Goal: Task Accomplishment & Management: Use online tool/utility

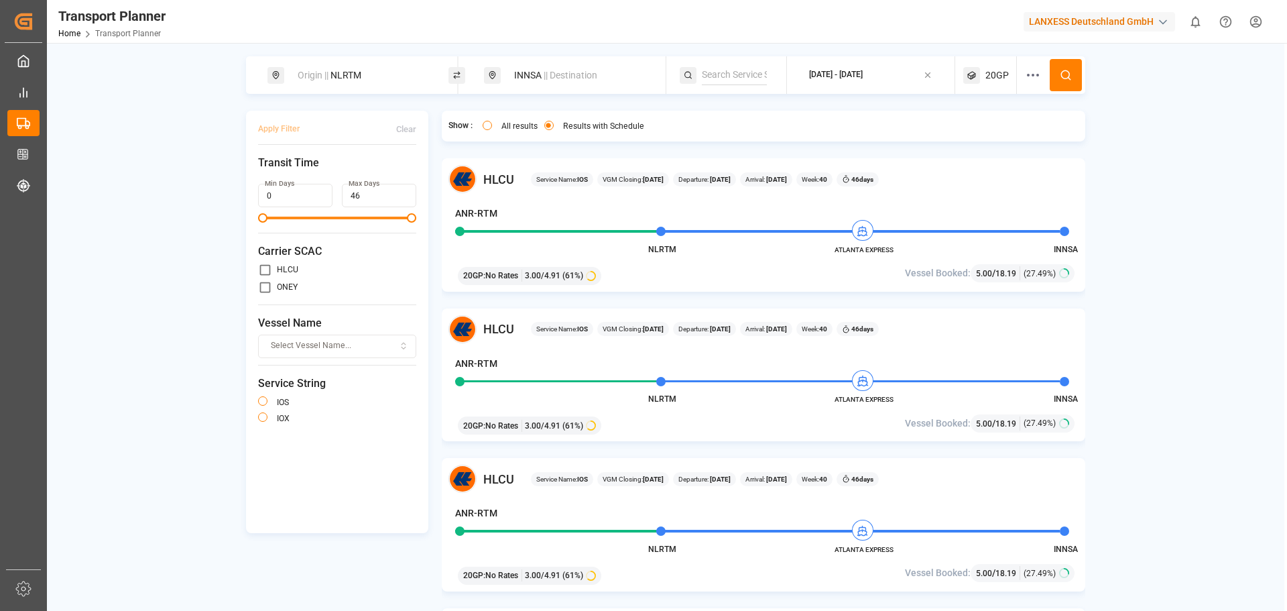
drag, startPoint x: 392, startPoint y: 70, endPoint x: 390, endPoint y: 85, distance: 15.0
click at [392, 70] on div "Origin || NLRTM" at bounding box center [362, 75] width 145 height 25
click at [354, 178] on div "ANR-RTM" at bounding box center [365, 185] width 130 height 14
type input "ANR-RTM"
click at [352, 177] on input "NLRTM" at bounding box center [350, 182] width 135 height 20
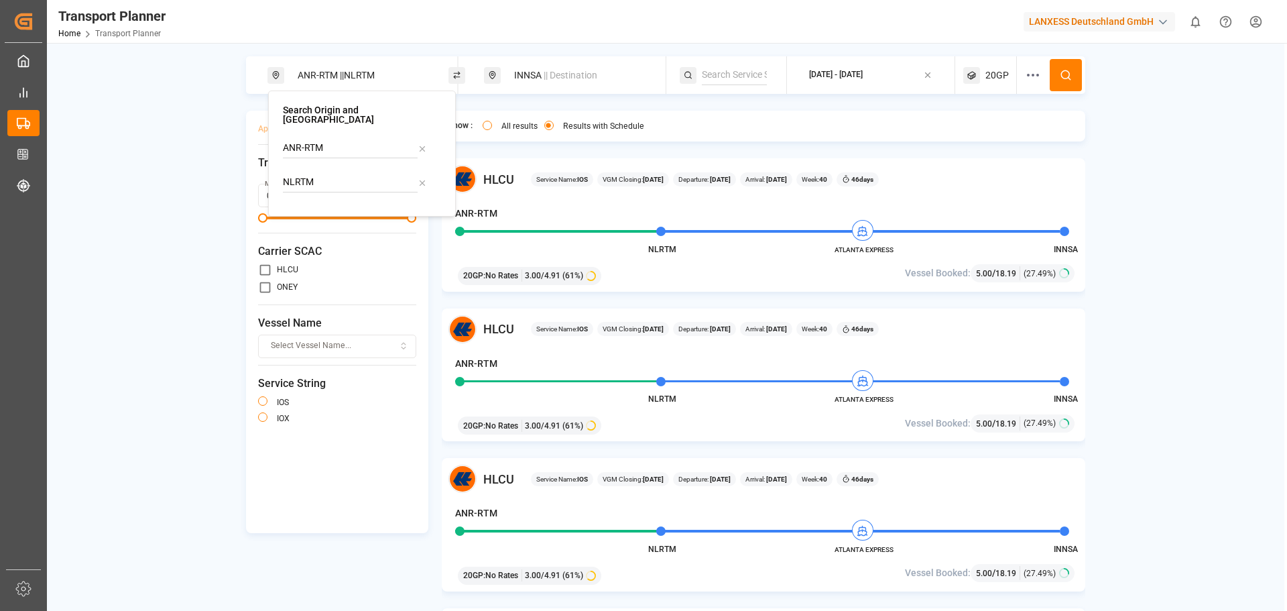
click at [352, 177] on input "NLRTM" at bounding box center [350, 182] width 135 height 20
click at [425, 178] on icon at bounding box center [422, 182] width 9 height 9
click at [526, 78] on div "INNSA || Destination" at bounding box center [578, 75] width 145 height 25
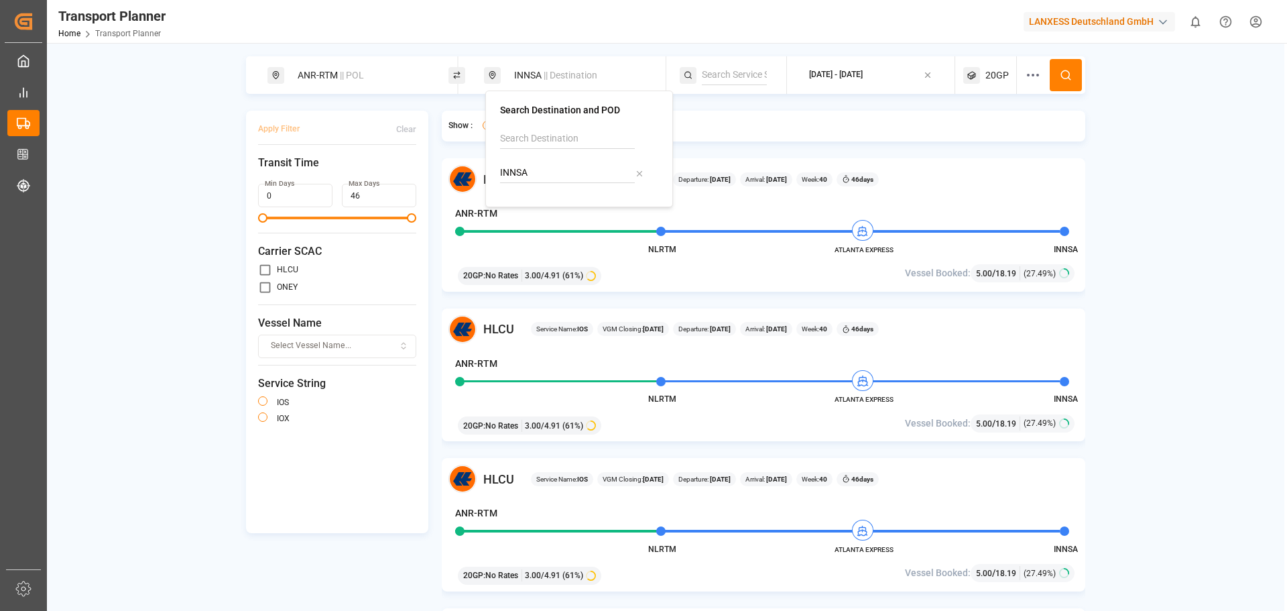
drag, startPoint x: 547, startPoint y: 179, endPoint x: 475, endPoint y: 167, distance: 73.4
click at [475, 167] on body "Created by potrace 1.15, written by [PERSON_NAME] [DATE]-[DATE] Created by potr…" at bounding box center [643, 305] width 1287 height 611
drag, startPoint x: 527, startPoint y: 165, endPoint x: 496, endPoint y: 161, distance: 31.8
click at [496, 161] on div "Search Destination and POD INNSA" at bounding box center [579, 149] width 188 height 117
click at [565, 215] on div "THLCH Laem Chabang" at bounding box center [582, 216] width 130 height 28
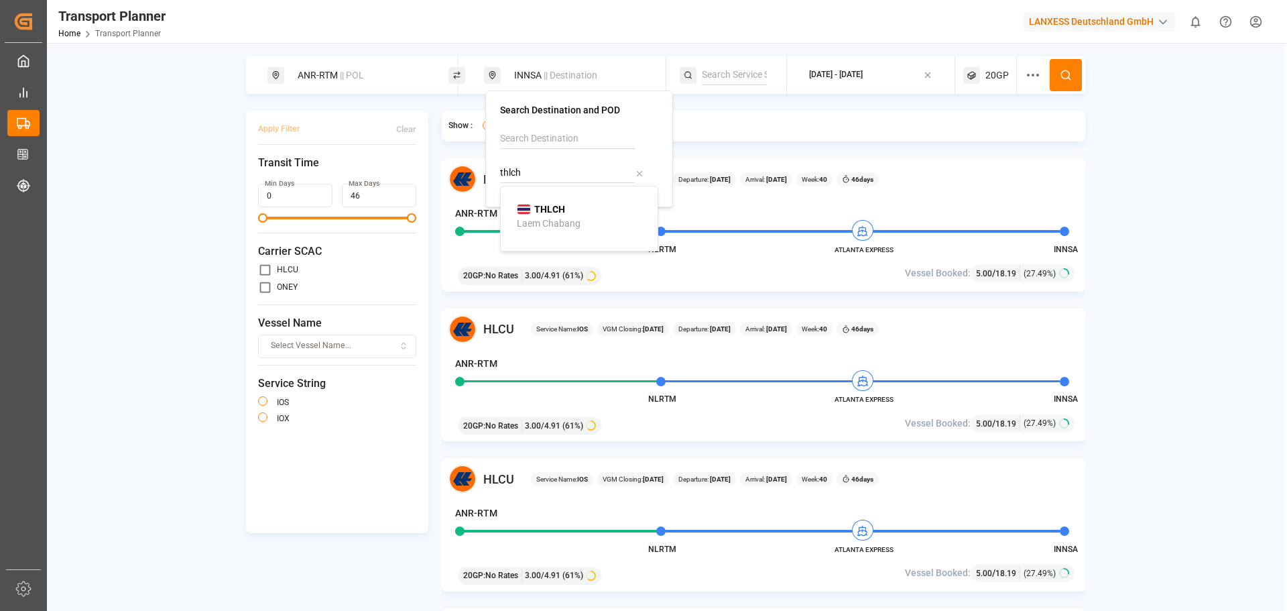
type input "THLCH"
click at [837, 146] on div "Show : All results Results with Schedule HLCU Service Name: IOS VGM Closing: [D…" at bounding box center [764, 379] width 644 height 536
click at [823, 80] on div "[DATE] - [DATE]" at bounding box center [836, 75] width 54 height 12
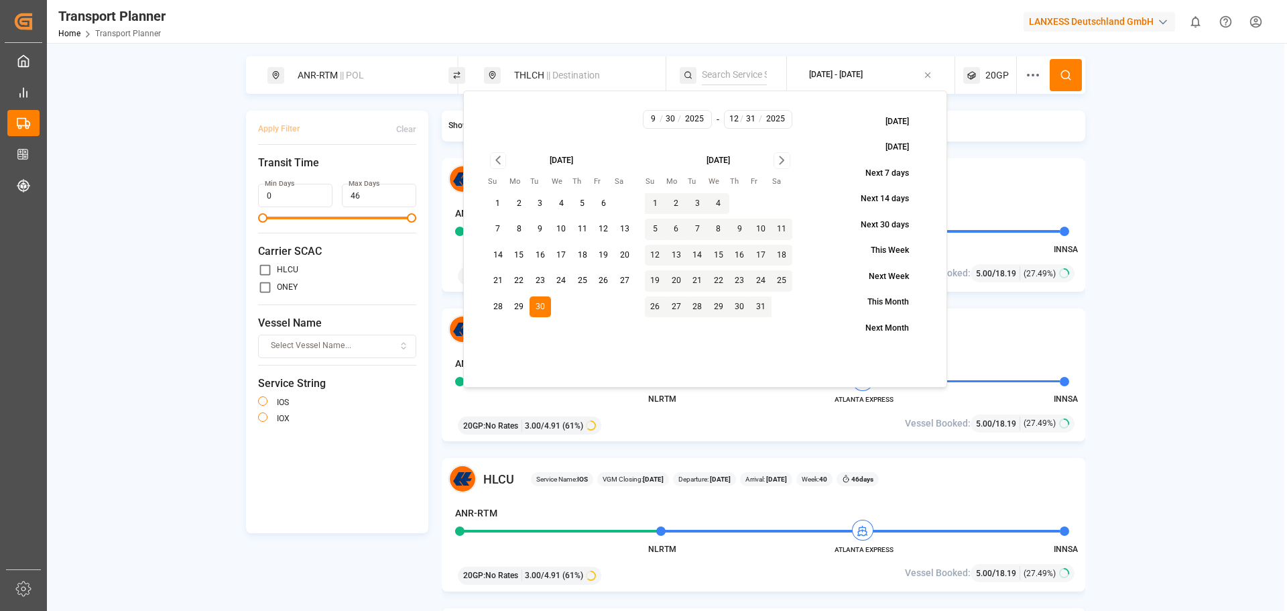
click at [692, 203] on button "3" at bounding box center [697, 203] width 21 height 21
type input "10"
type input "3"
click at [697, 203] on button "3" at bounding box center [697, 203] width 21 height 21
type input "10"
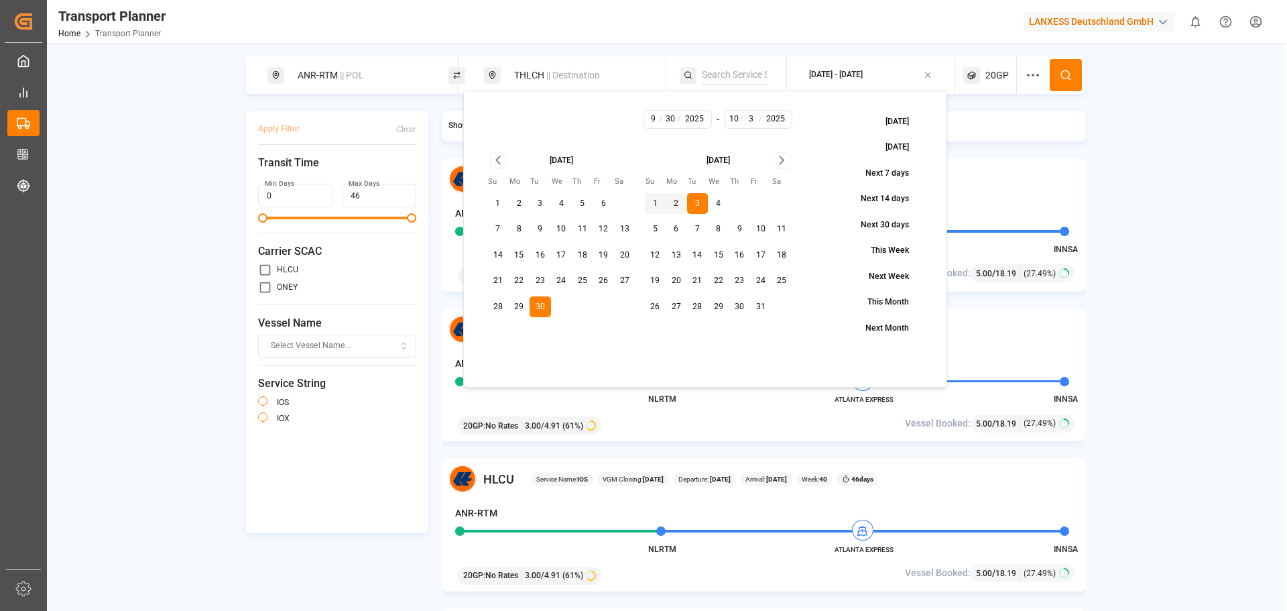
type input "3"
click at [782, 154] on icon "Go to next month" at bounding box center [781, 160] width 15 height 16
click at [656, 328] on button "30" at bounding box center [655, 332] width 21 height 21
type input "11"
type input "30"
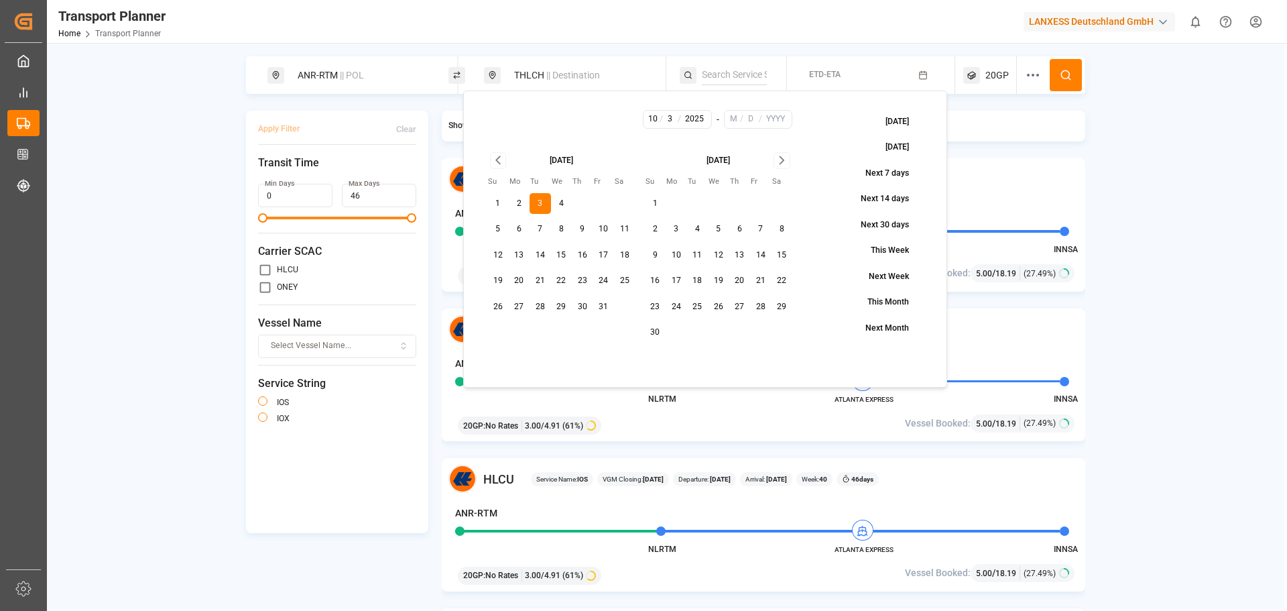
type input "2025"
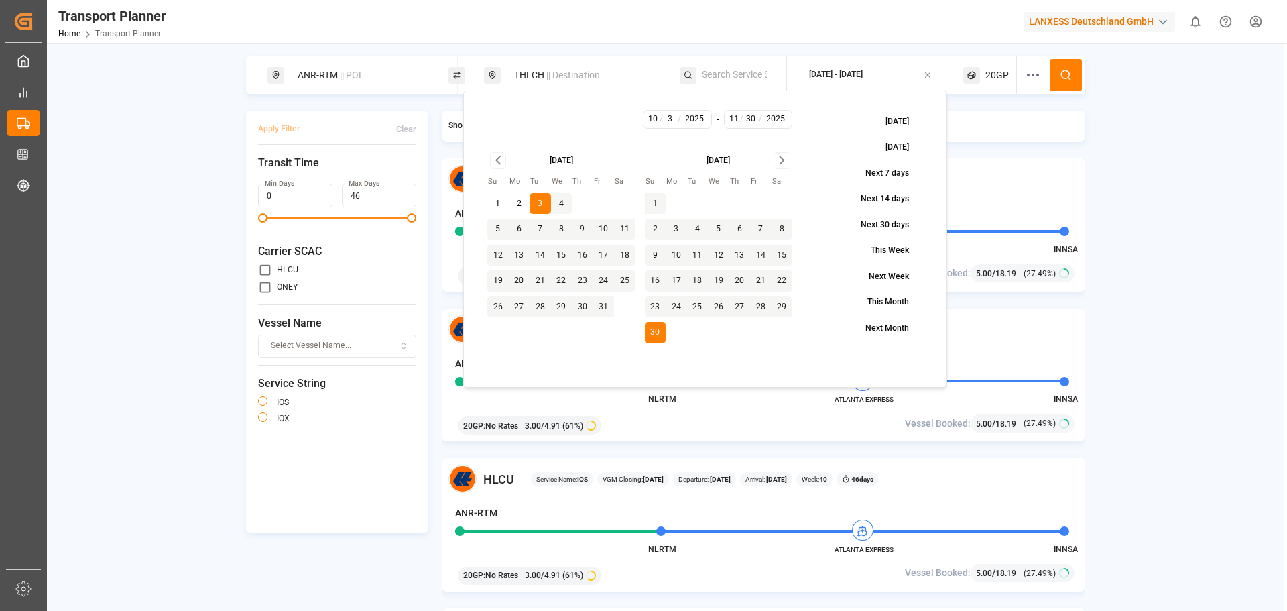
click at [1064, 73] on icon at bounding box center [1066, 75] width 12 height 12
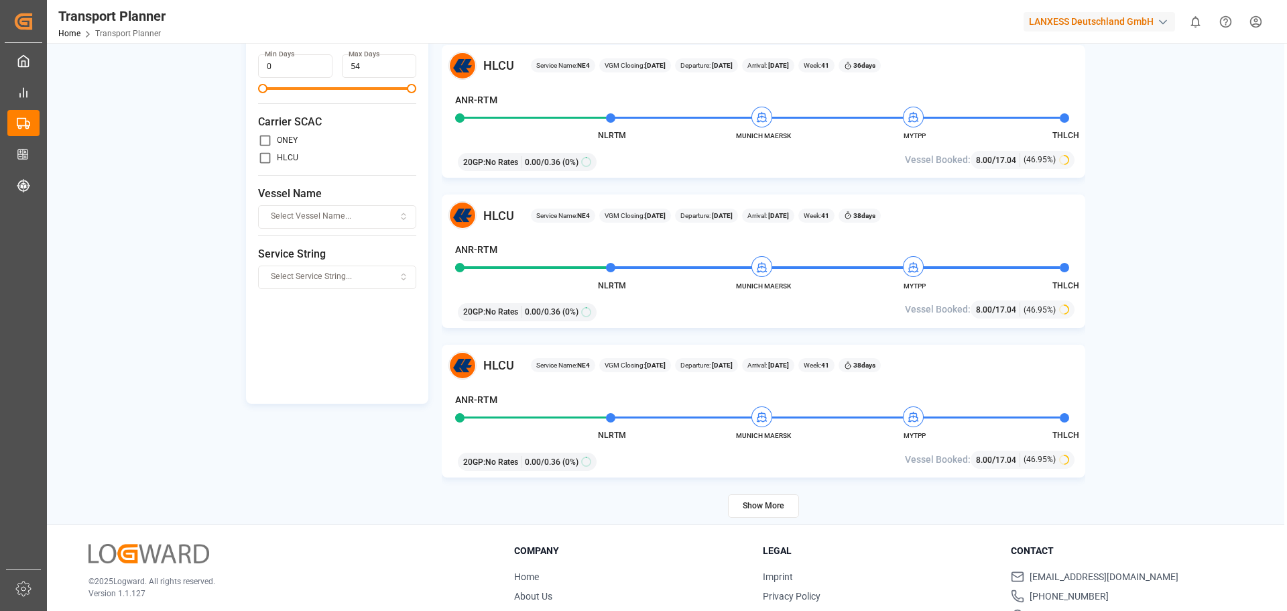
scroll to position [196, 0]
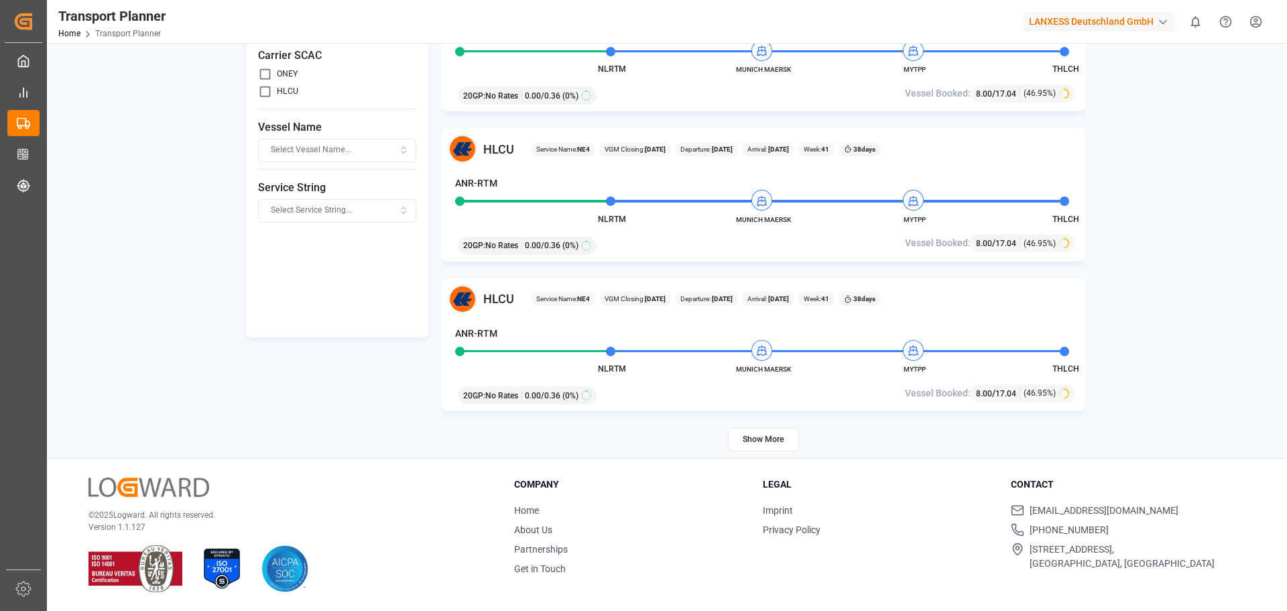
click at [778, 438] on button "Show More" at bounding box center [763, 439] width 71 height 23
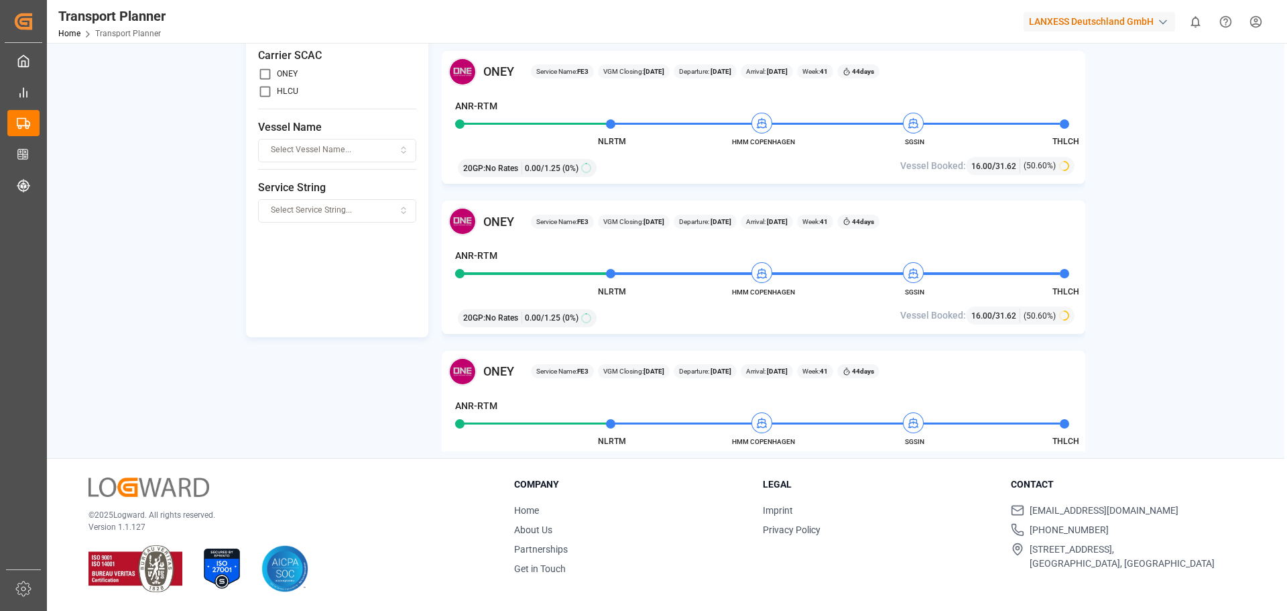
scroll to position [5529, 0]
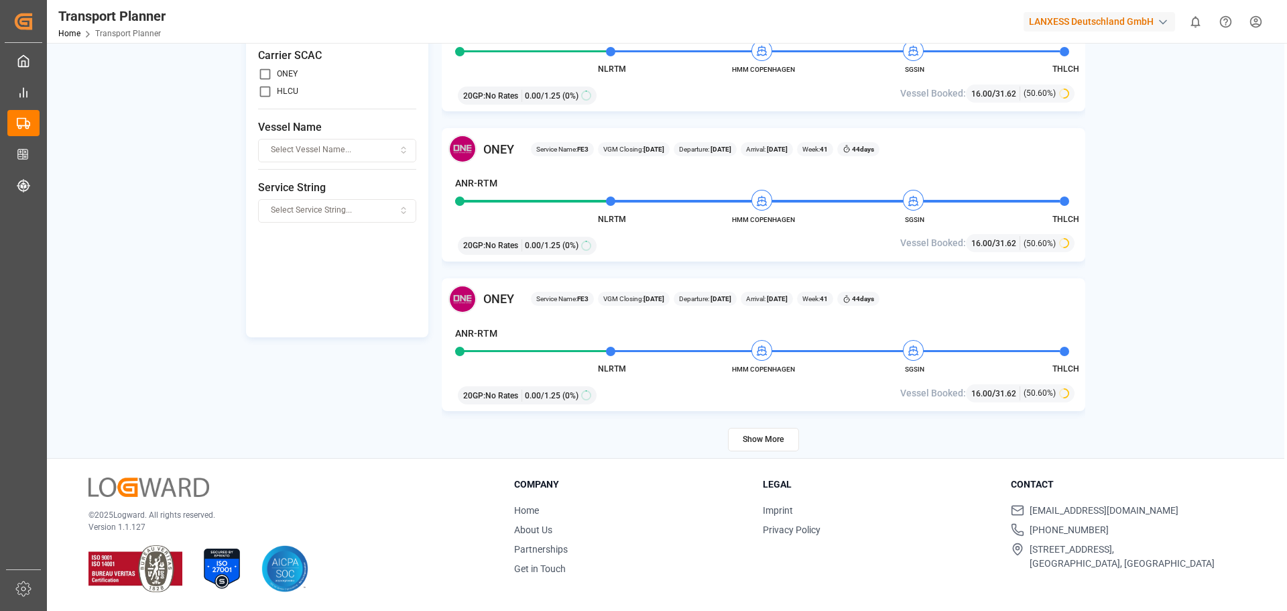
click at [786, 434] on button "Show More" at bounding box center [763, 439] width 71 height 23
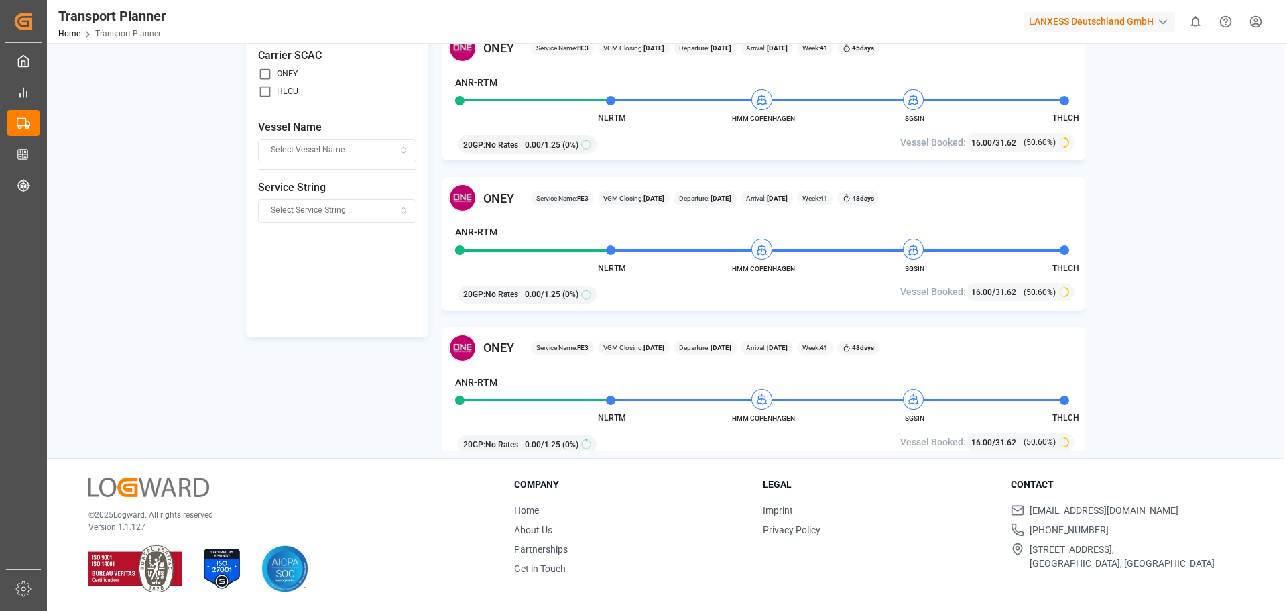
scroll to position [8526, 0]
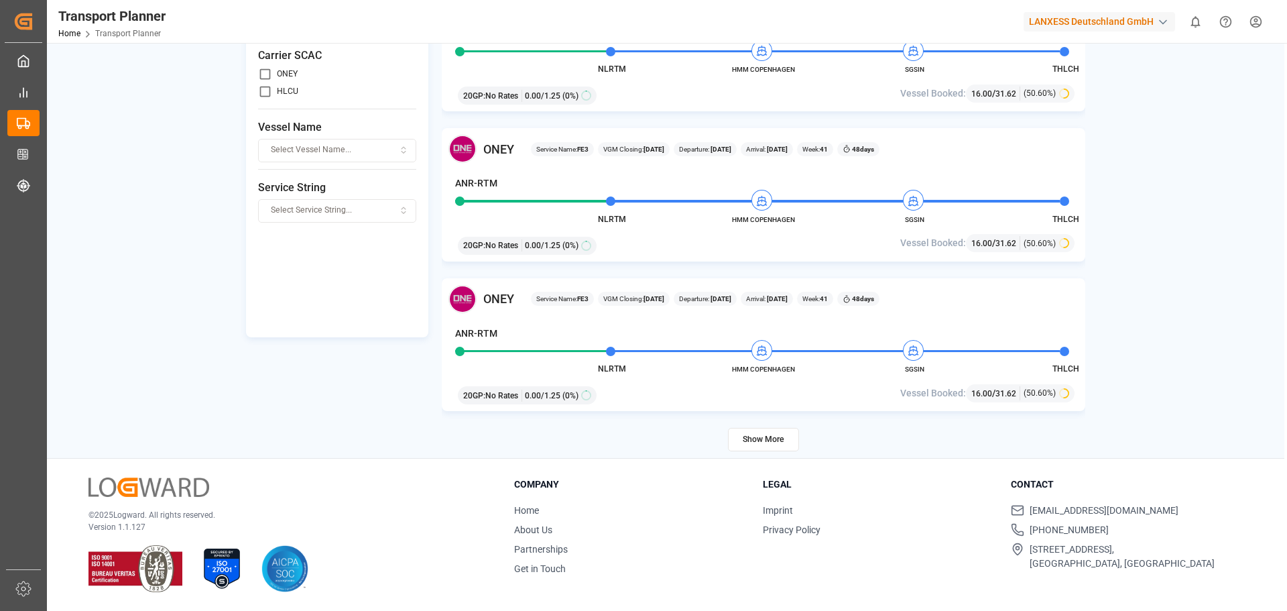
click at [761, 436] on button "Show More" at bounding box center [763, 439] width 71 height 23
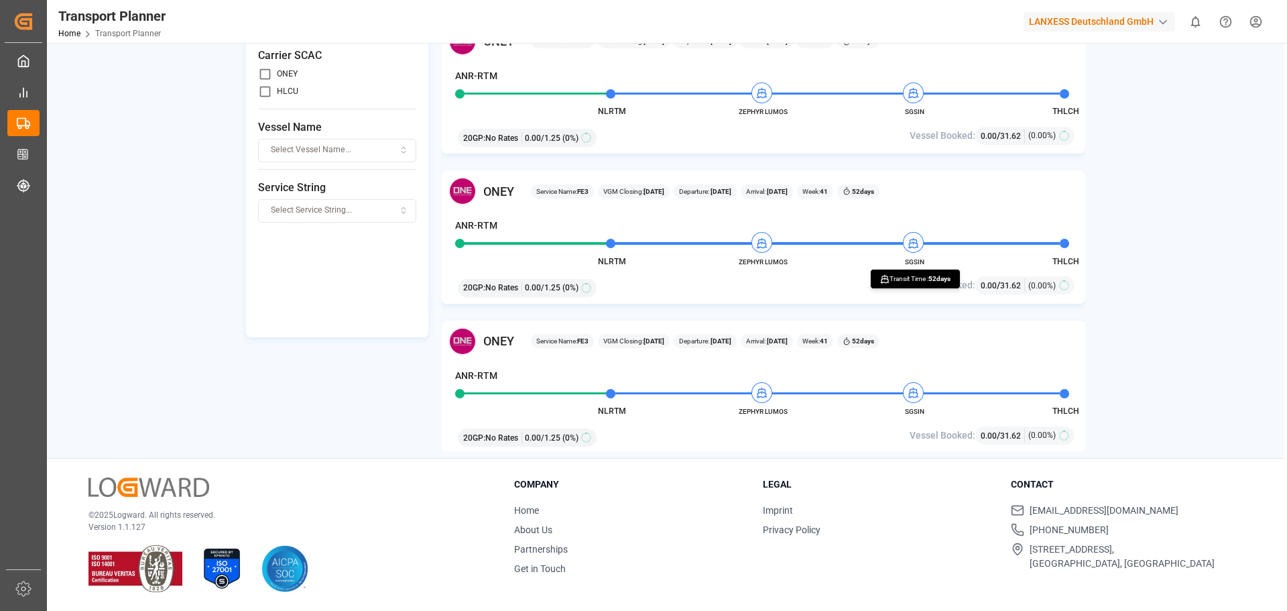
scroll to position [11524, 0]
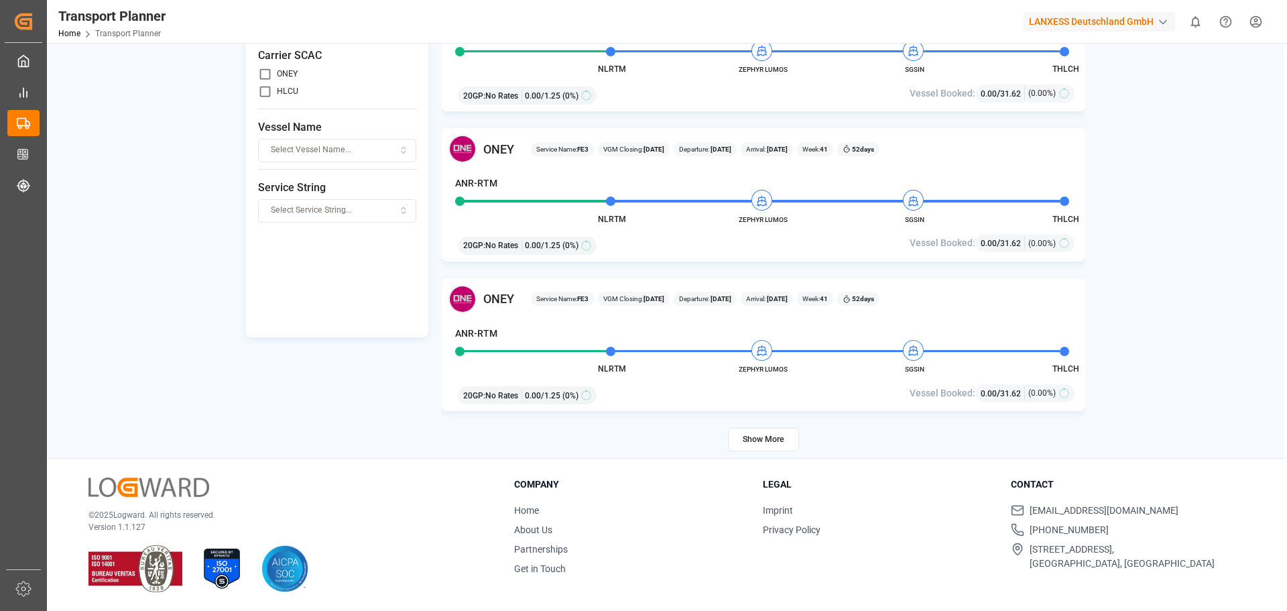
click at [757, 441] on button "Show More" at bounding box center [763, 439] width 71 height 23
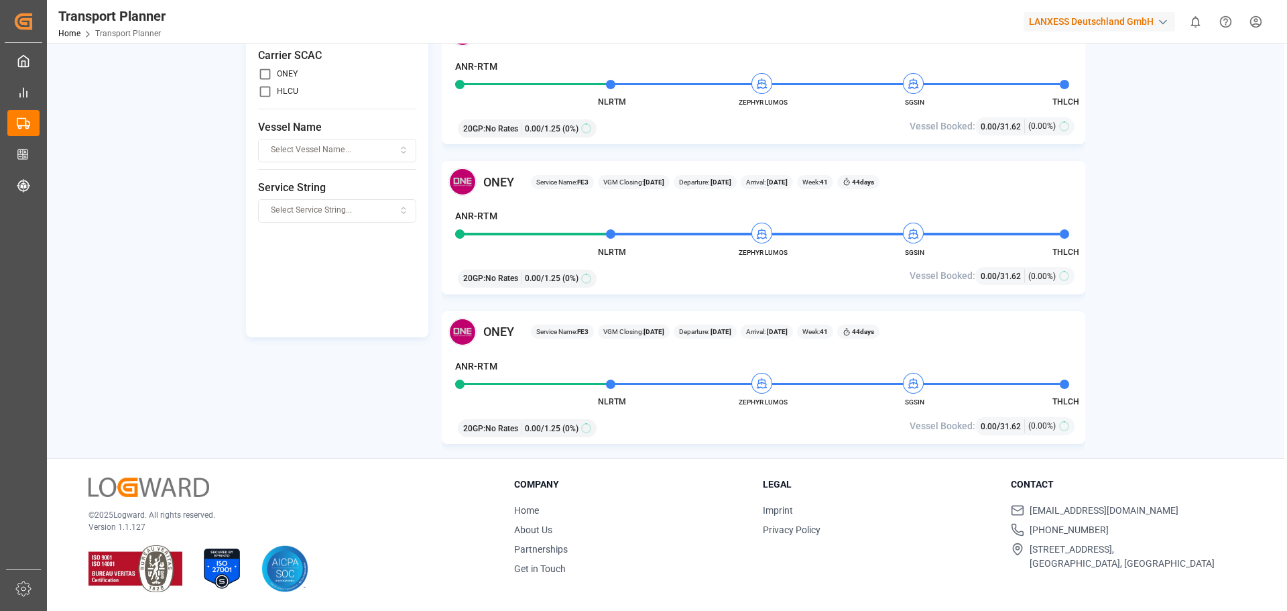
scroll to position [14521, 0]
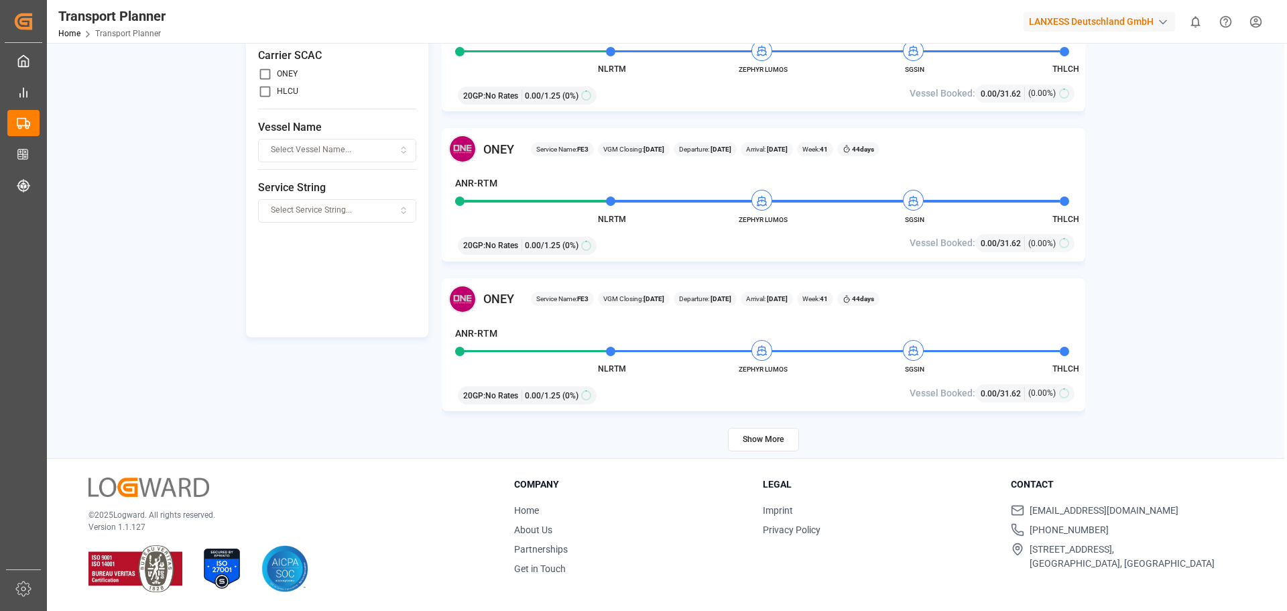
drag, startPoint x: 764, startPoint y: 436, endPoint x: 782, endPoint y: 424, distance: 21.2
click at [765, 436] on button "Show More" at bounding box center [763, 439] width 71 height 23
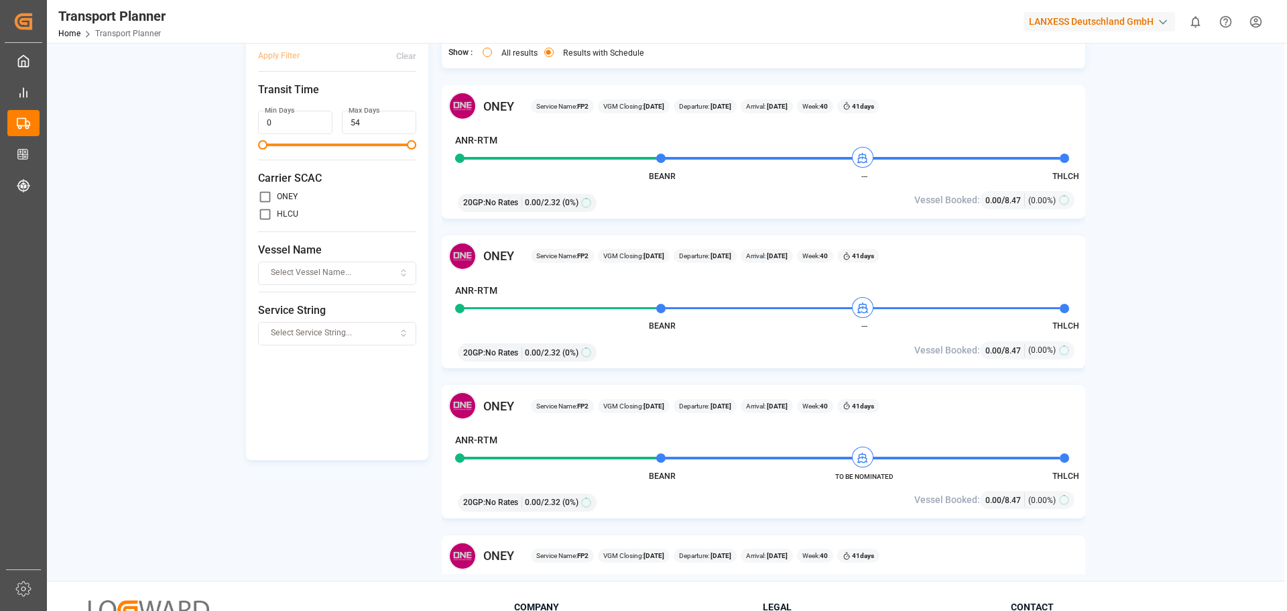
scroll to position [0, 0]
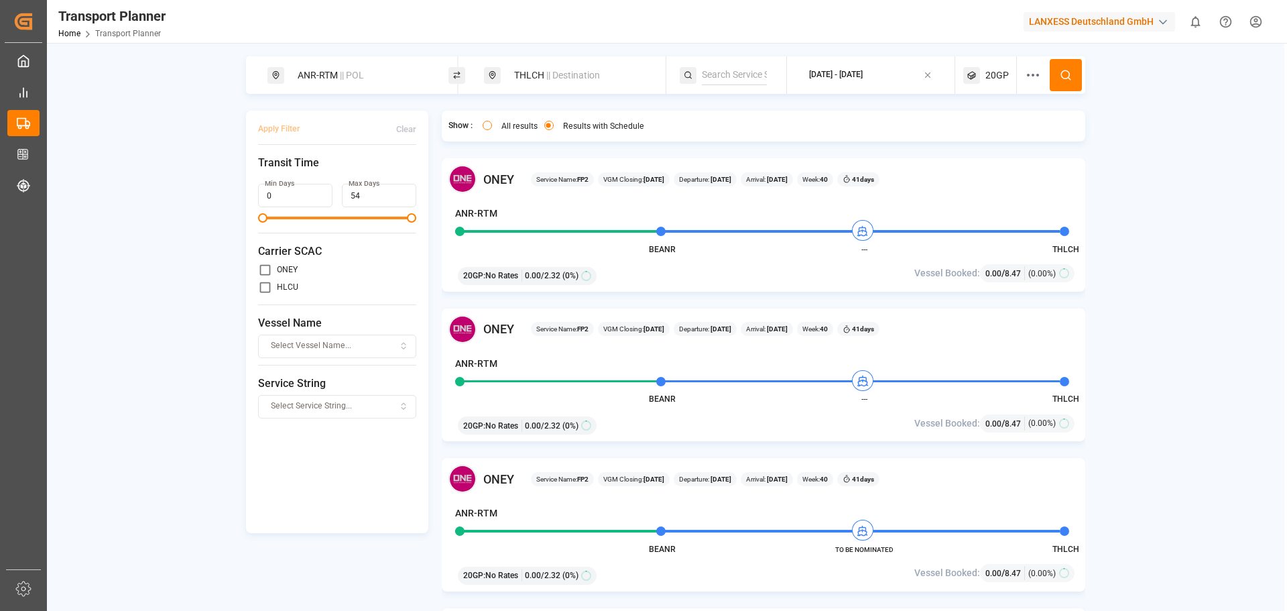
click at [577, 72] on span "|| Destination" at bounding box center [573, 75] width 54 height 11
drag, startPoint x: 549, startPoint y: 173, endPoint x: 503, endPoint y: 179, distance: 46.7
click at [503, 179] on input "THLCH" at bounding box center [567, 173] width 135 height 20
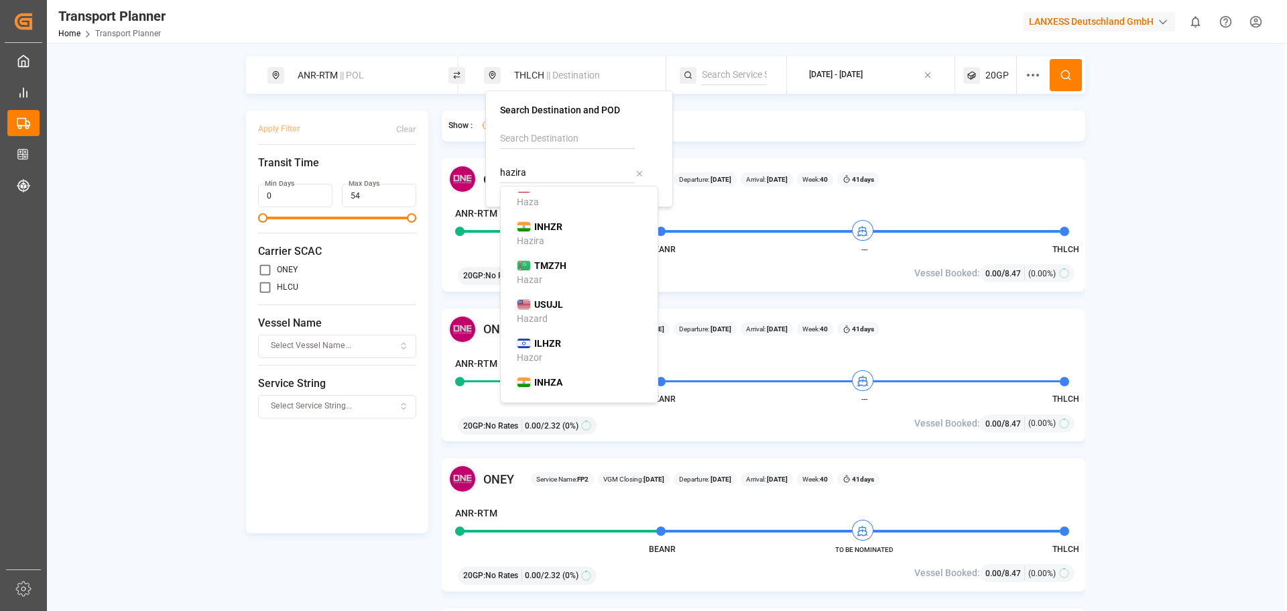
scroll to position [121, 0]
click at [593, 315] on div "INHZA Hazira Port/[GEOGRAPHIC_DATA]" at bounding box center [582, 336] width 130 height 42
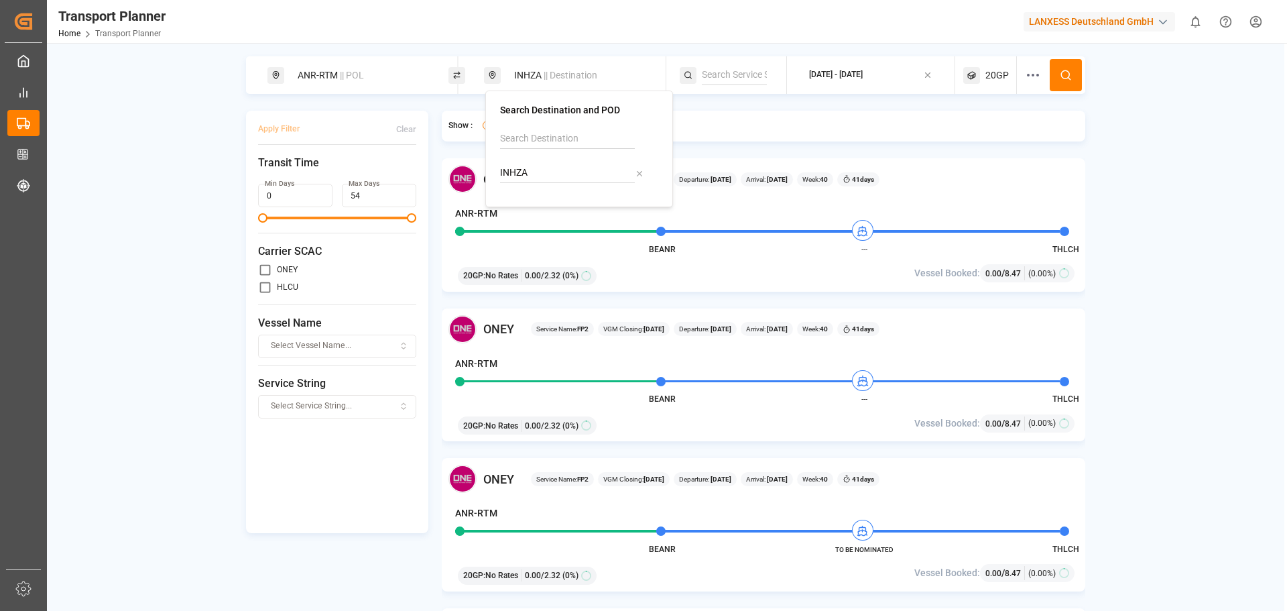
click at [546, 174] on input "INHZA" at bounding box center [567, 173] width 135 height 20
click at [573, 208] on div "INHZR Hazira" at bounding box center [582, 216] width 130 height 28
type input "INHZR"
click at [1058, 76] on button at bounding box center [1066, 75] width 32 height 32
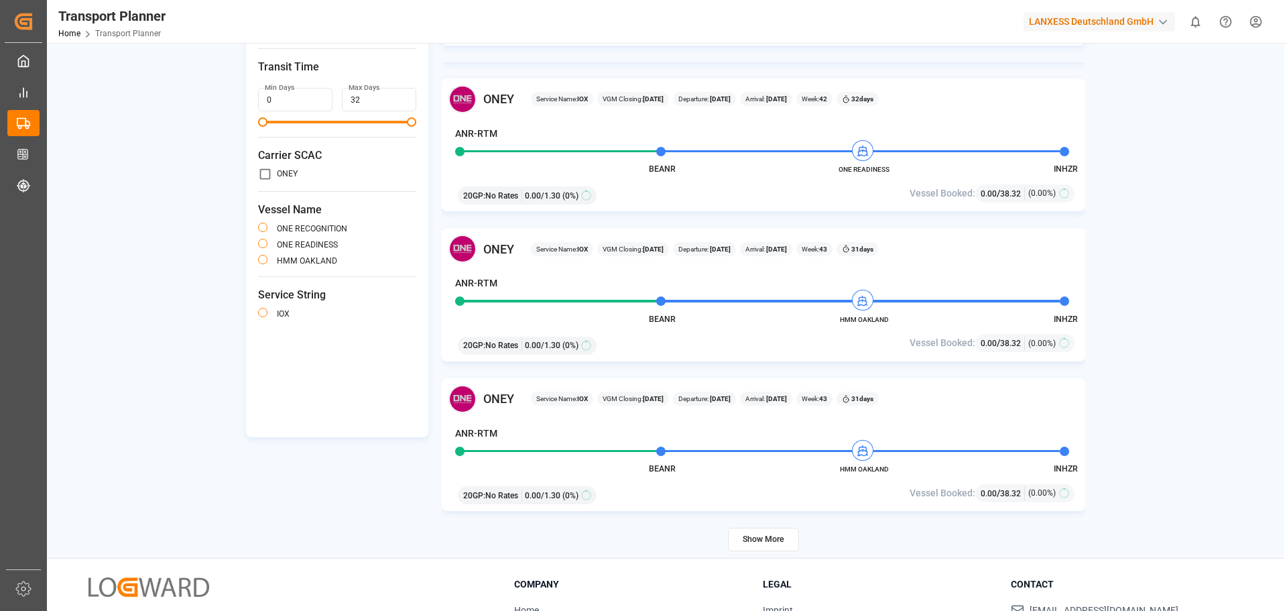
scroll to position [196, 0]
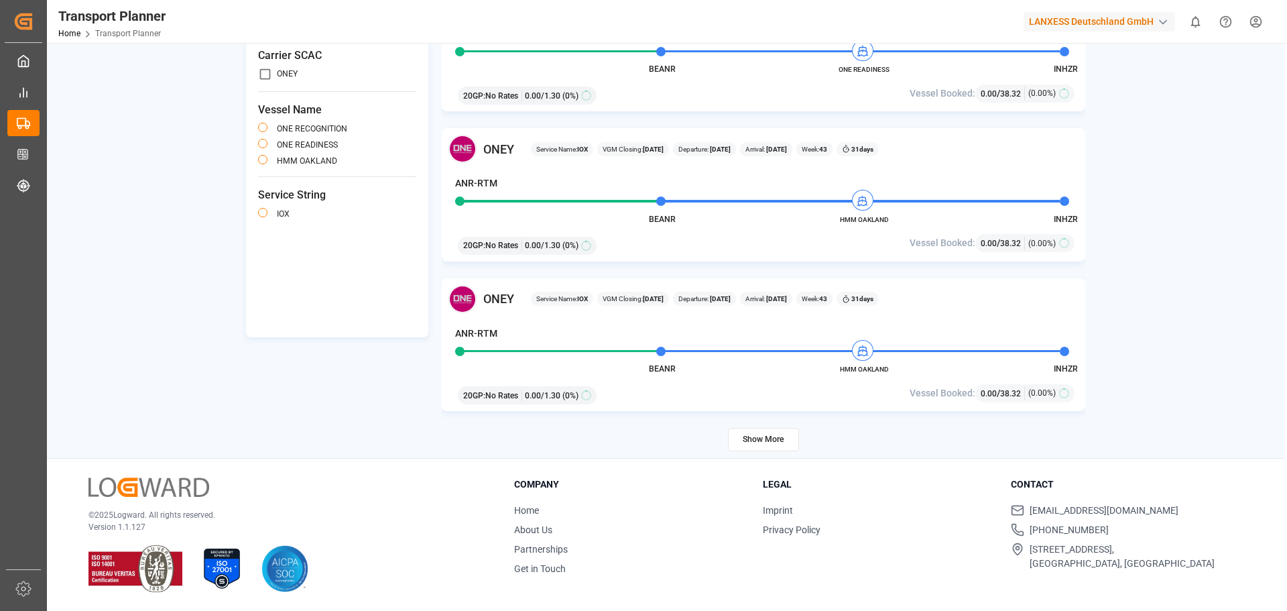
click at [755, 432] on button "Show More" at bounding box center [763, 439] width 71 height 23
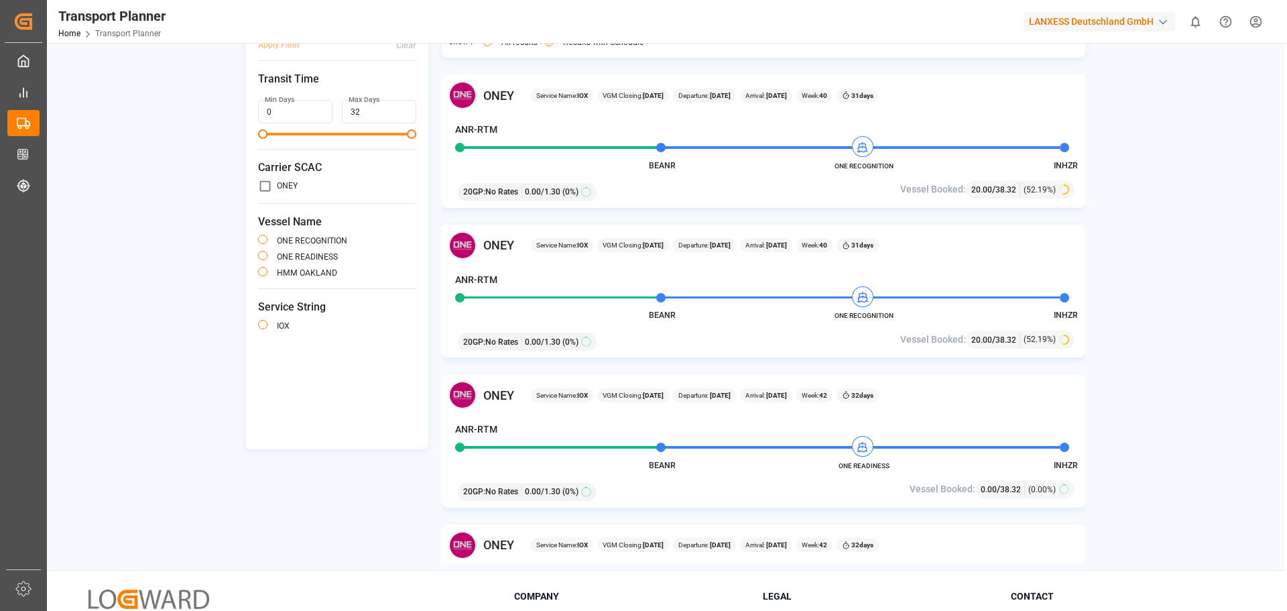
scroll to position [0, 0]
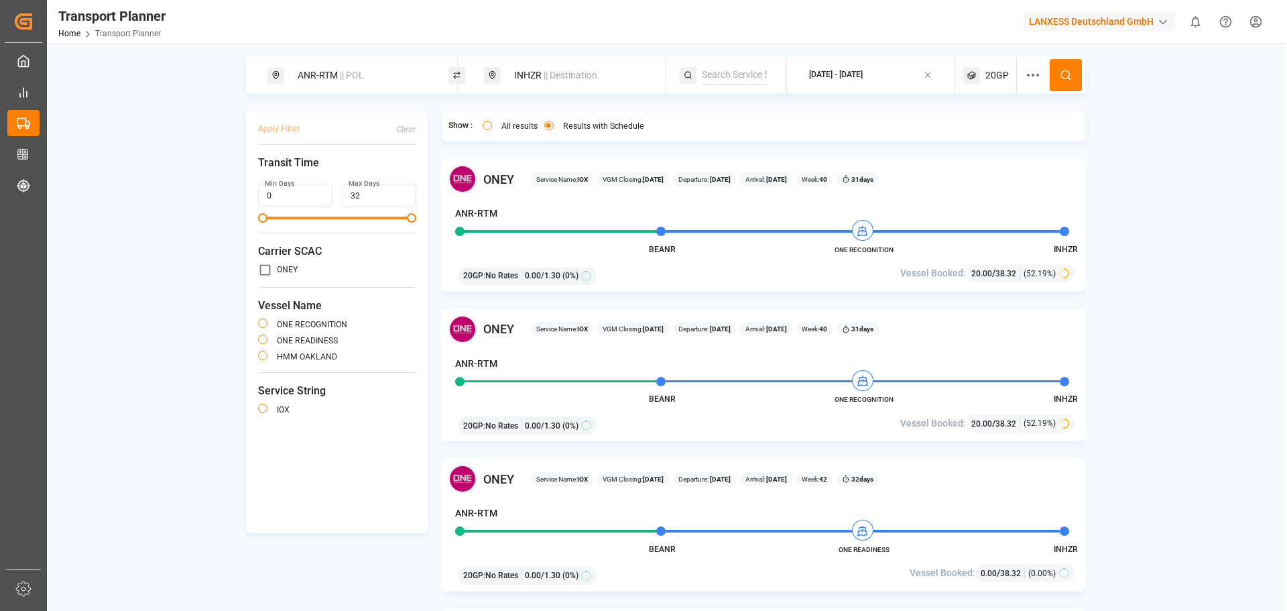
click at [863, 68] on div "[DATE] - [DATE]" at bounding box center [836, 75] width 54 height 17
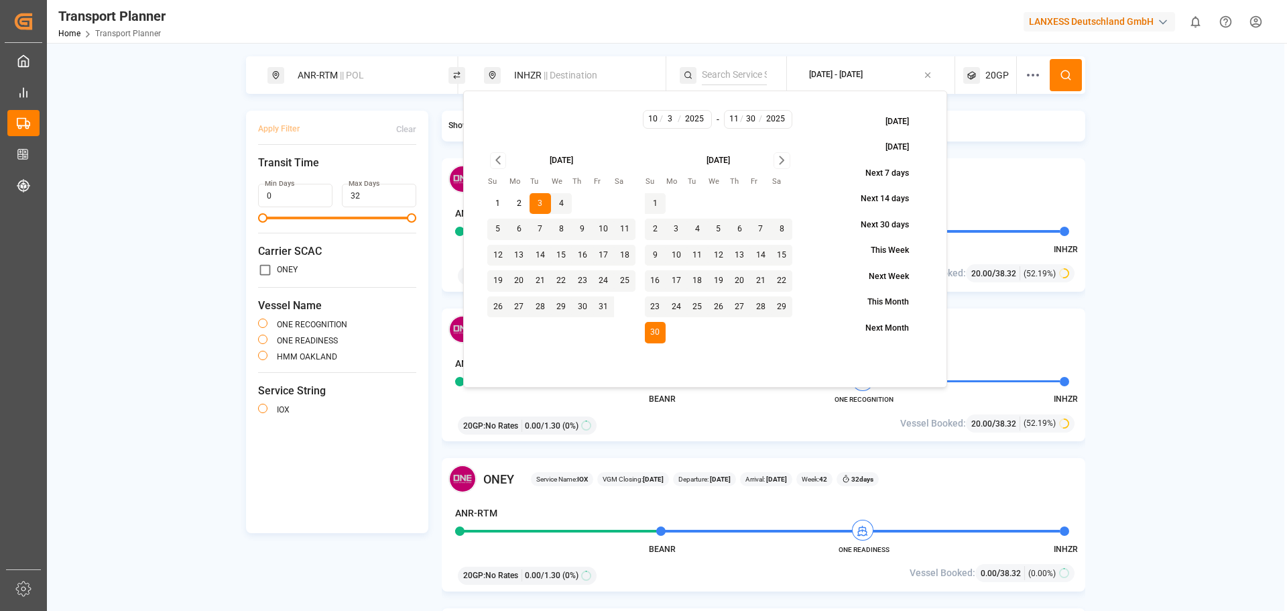
click at [789, 153] on icon "Go to next month" at bounding box center [781, 160] width 15 height 16
drag, startPoint x: 713, startPoint y: 303, endPoint x: 736, endPoint y: 284, distance: 29.5
click at [714, 302] on button "31" at bounding box center [718, 306] width 21 height 21
type input "12"
type input "31"
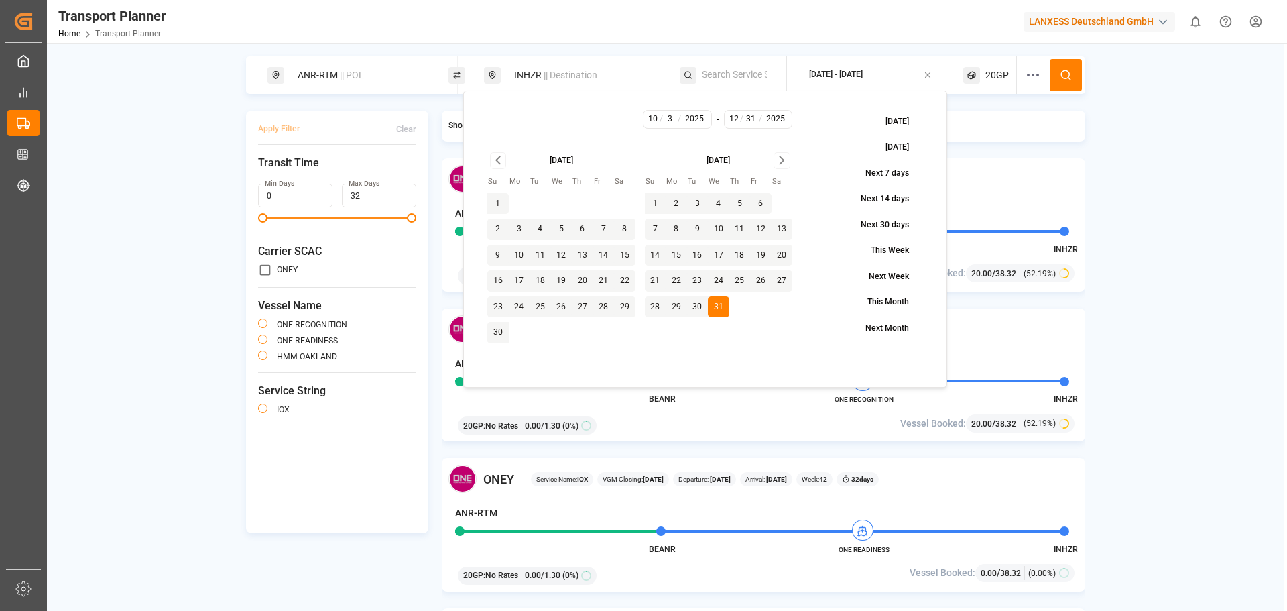
click at [1069, 73] on circle at bounding box center [1065, 74] width 8 height 8
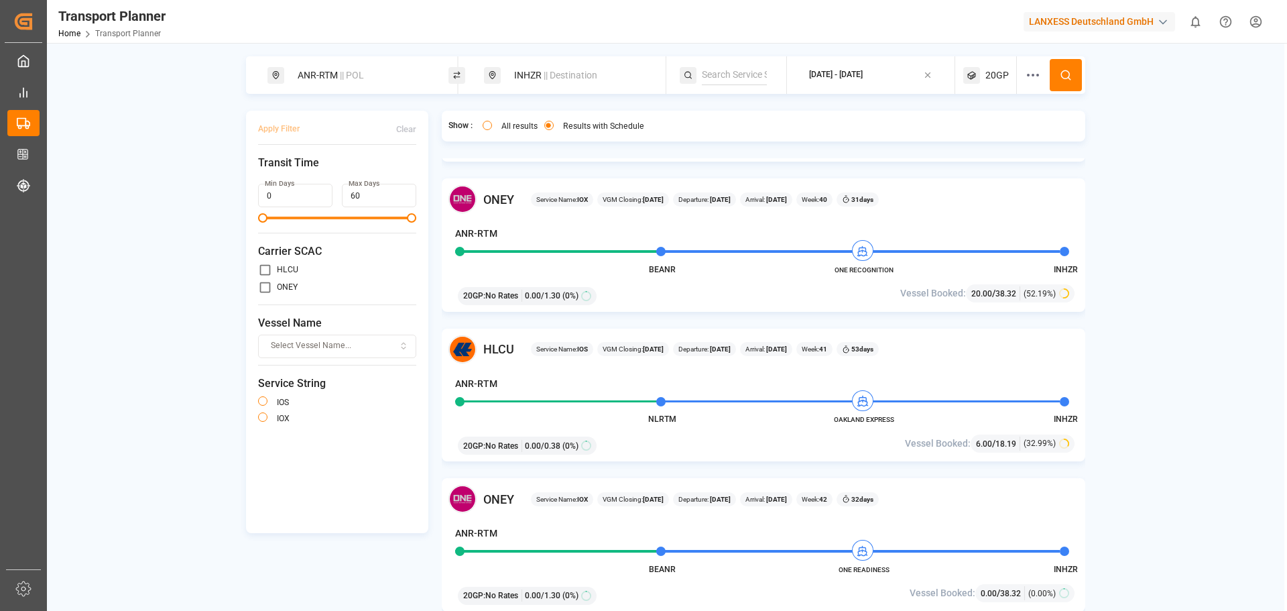
scroll to position [268, 0]
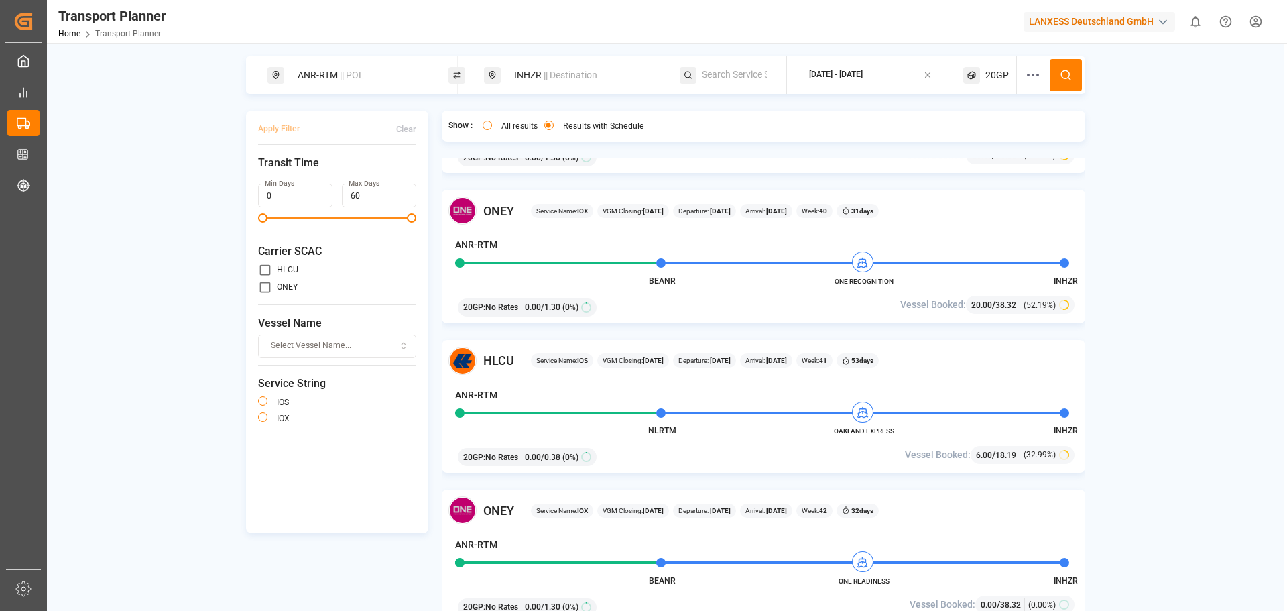
click at [569, 88] on div "INHZR || Destination" at bounding box center [574, 75] width 181 height 38
click at [514, 72] on div "INHZR || Destination" at bounding box center [578, 75] width 145 height 25
drag, startPoint x: 536, startPoint y: 167, endPoint x: 501, endPoint y: 170, distance: 35.0
click at [501, 170] on input "INHZR" at bounding box center [567, 173] width 135 height 20
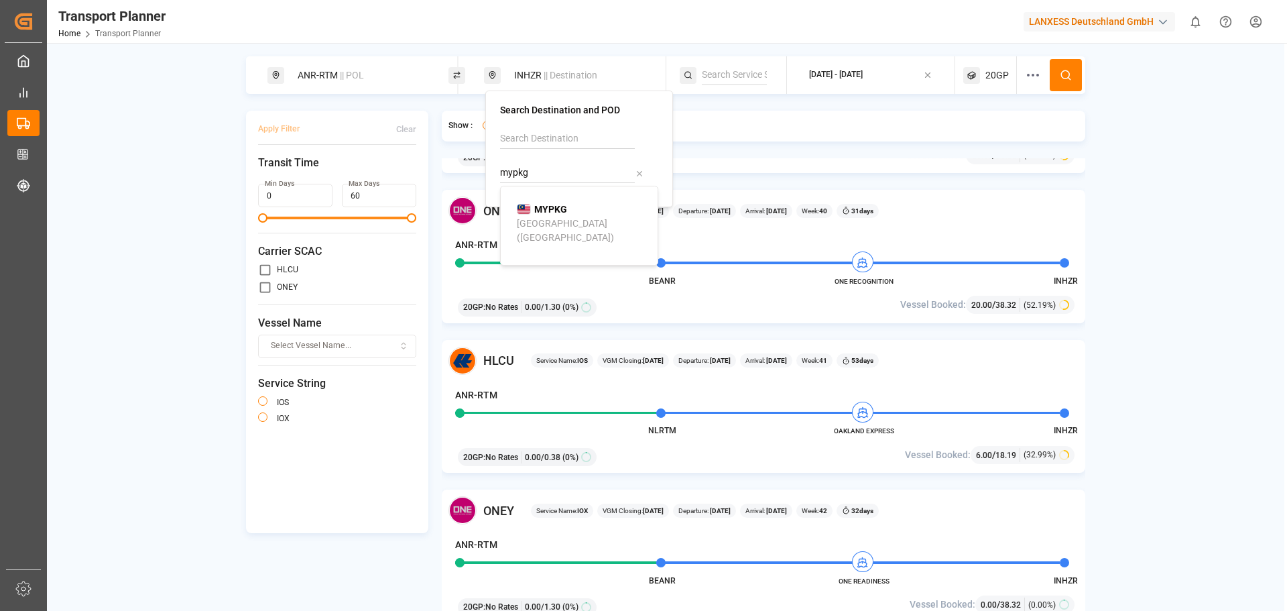
click at [569, 211] on div "MYPKG [GEOGRAPHIC_DATA] ([GEOGRAPHIC_DATA])" at bounding box center [582, 223] width 130 height 42
type input "MYPKG"
drag, startPoint x: 1123, startPoint y: 106, endPoint x: 1126, endPoint y: 121, distance: 15.0
click at [1125, 113] on div "ANR-RTM || POL MYPKG || Destination [DATE] - [DATE] 20GP Apply Filter Clear Tra…" at bounding box center [666, 351] width 1238 height 591
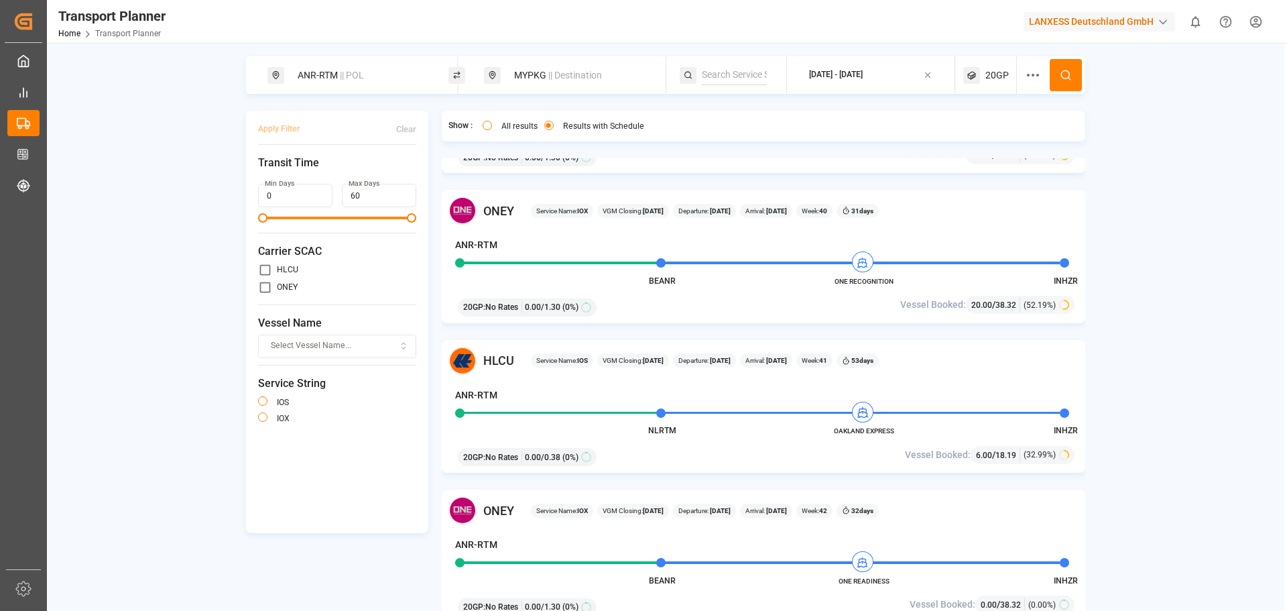
click at [1070, 81] on button at bounding box center [1066, 75] width 32 height 32
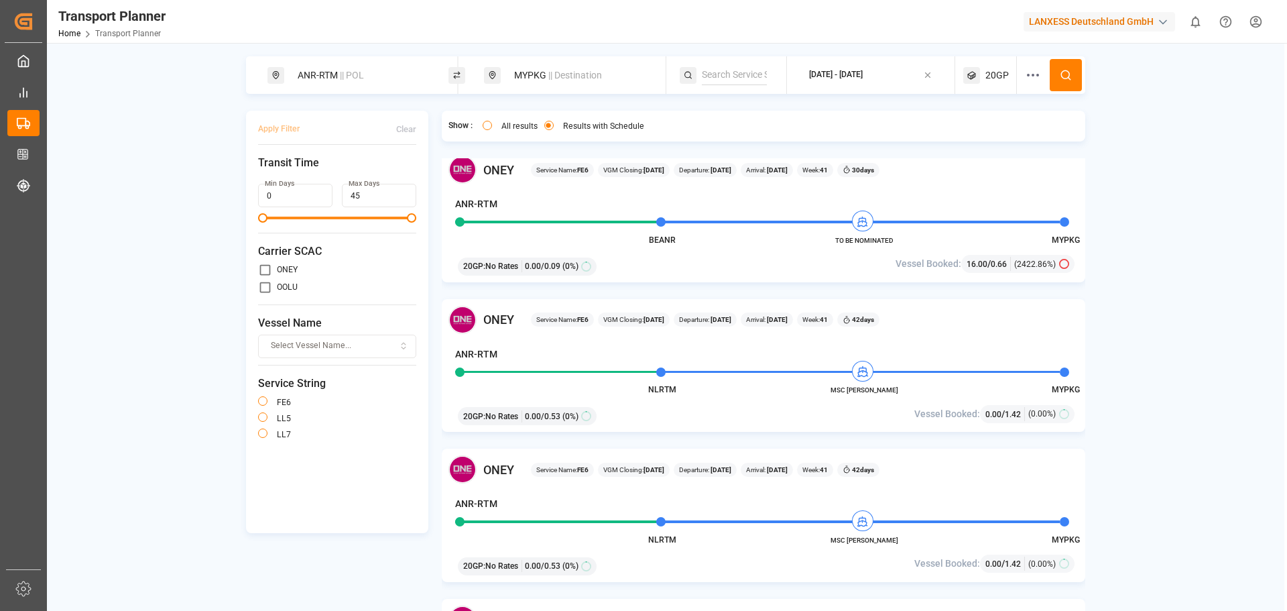
scroll to position [1810, 0]
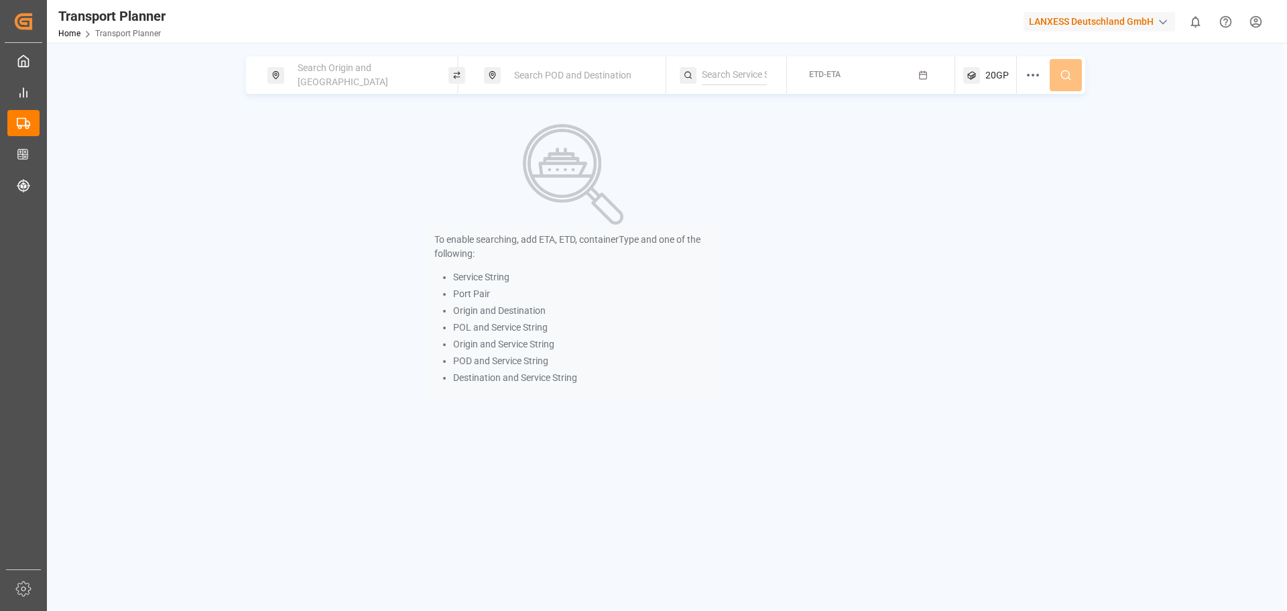
drag, startPoint x: 346, startPoint y: 57, endPoint x: 346, endPoint y: 74, distance: 16.8
click at [346, 58] on div "Search Origin and [GEOGRAPHIC_DATA]" at bounding box center [358, 75] width 181 height 38
click at [346, 77] on span "Search Origin and [GEOGRAPHIC_DATA]" at bounding box center [343, 74] width 91 height 25
click at [323, 176] on input at bounding box center [350, 182] width 135 height 20
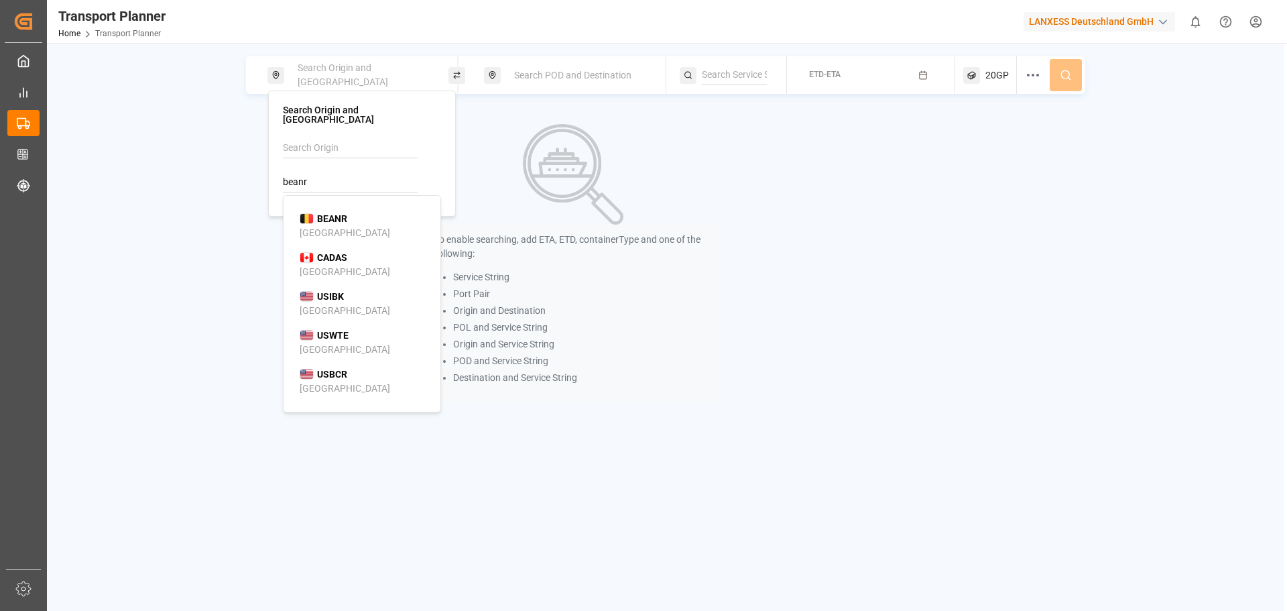
click at [327, 226] on div "Antwerp" at bounding box center [345, 233] width 91 height 14
type input "BEANR"
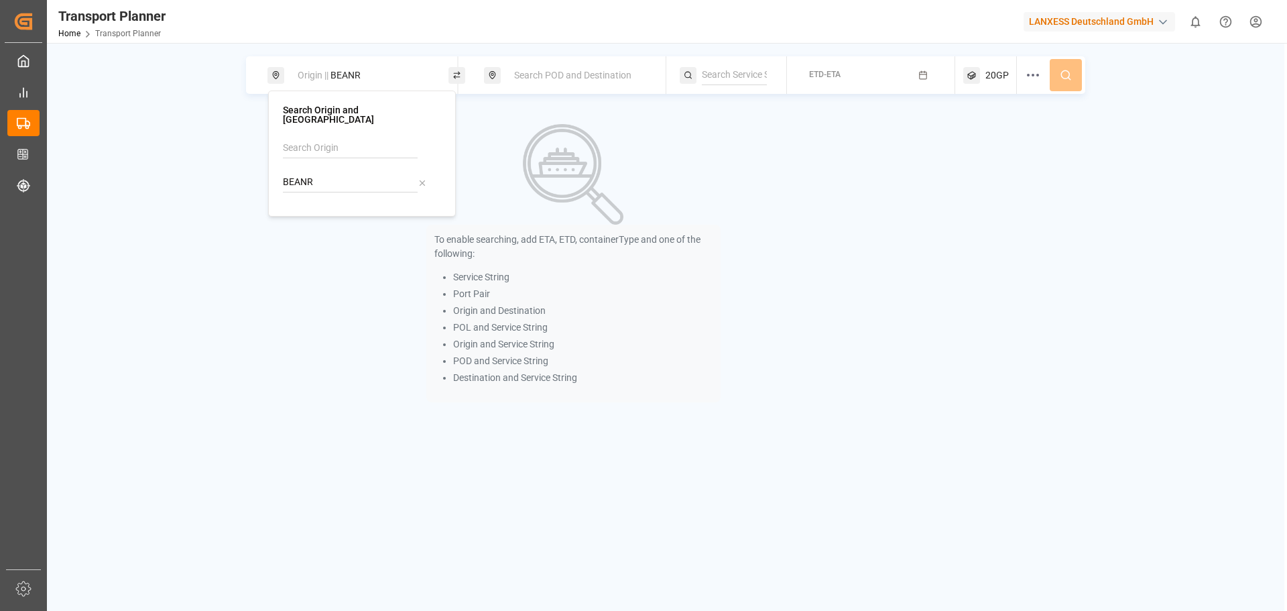
click at [531, 78] on span "Search POD and Destination" at bounding box center [572, 75] width 117 height 11
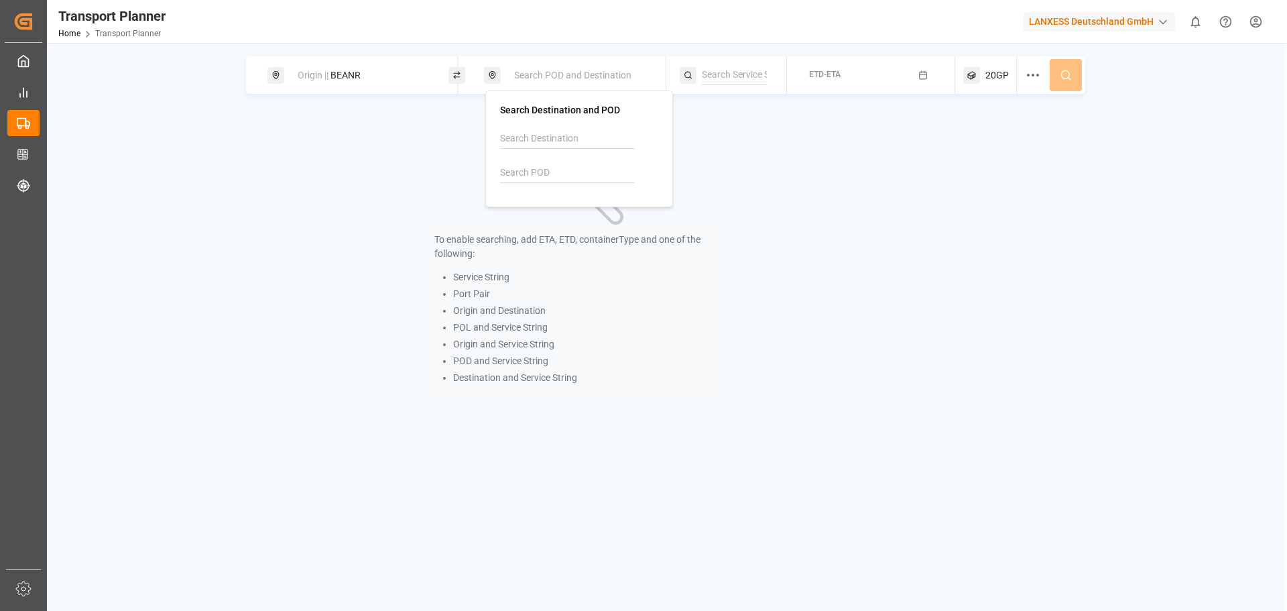
click at [552, 176] on input at bounding box center [567, 173] width 135 height 20
click at [549, 205] on b "INVTZ" at bounding box center [547, 209] width 27 height 11
type input "INVTZ"
click at [749, 77] on input at bounding box center [734, 75] width 65 height 20
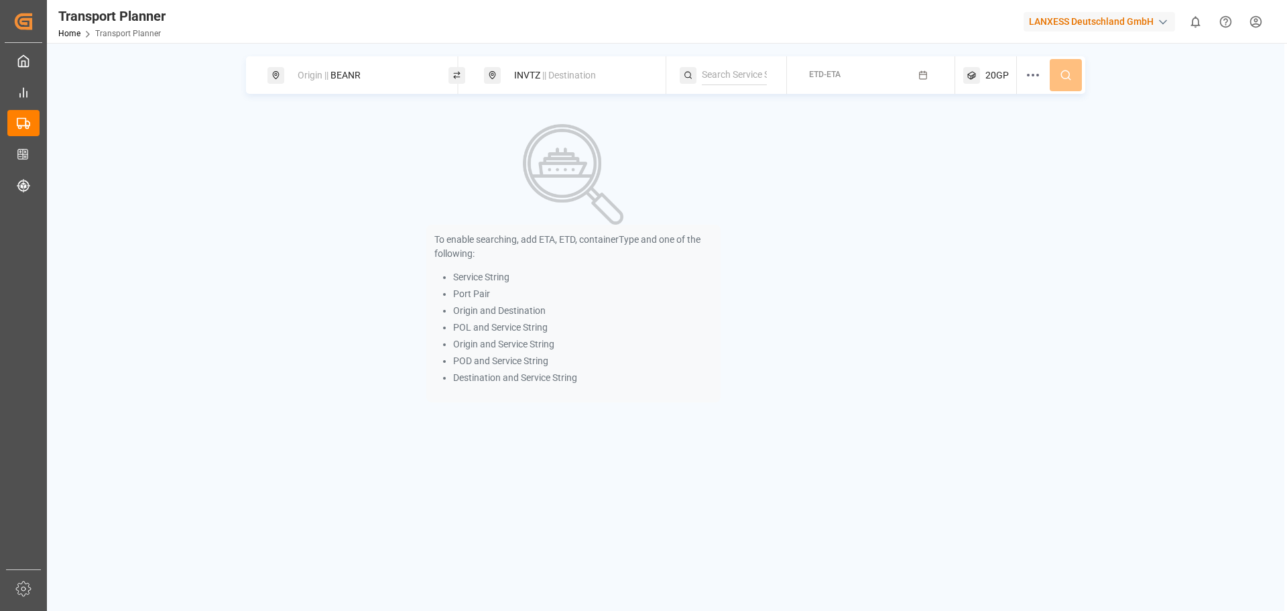
click at [856, 70] on button "ETD-ETA" at bounding box center [871, 75] width 152 height 26
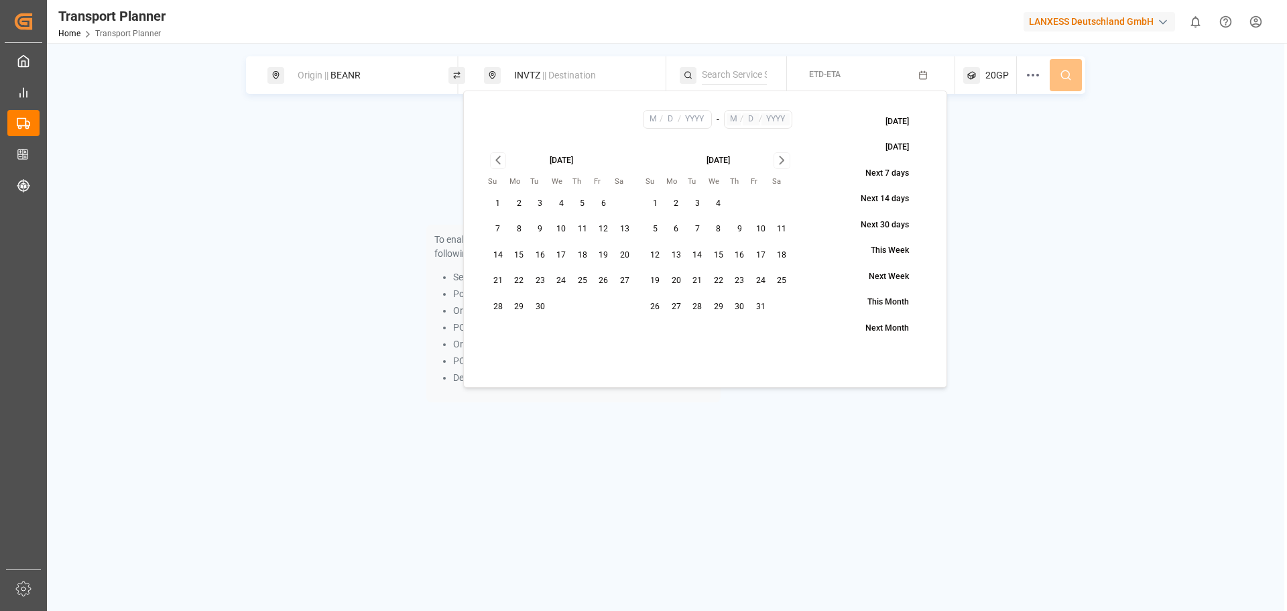
click at [620, 257] on button "20" at bounding box center [624, 255] width 21 height 21
type input "9"
type input "20"
type input "2025"
click at [781, 154] on icon "Go to next month" at bounding box center [781, 160] width 15 height 16
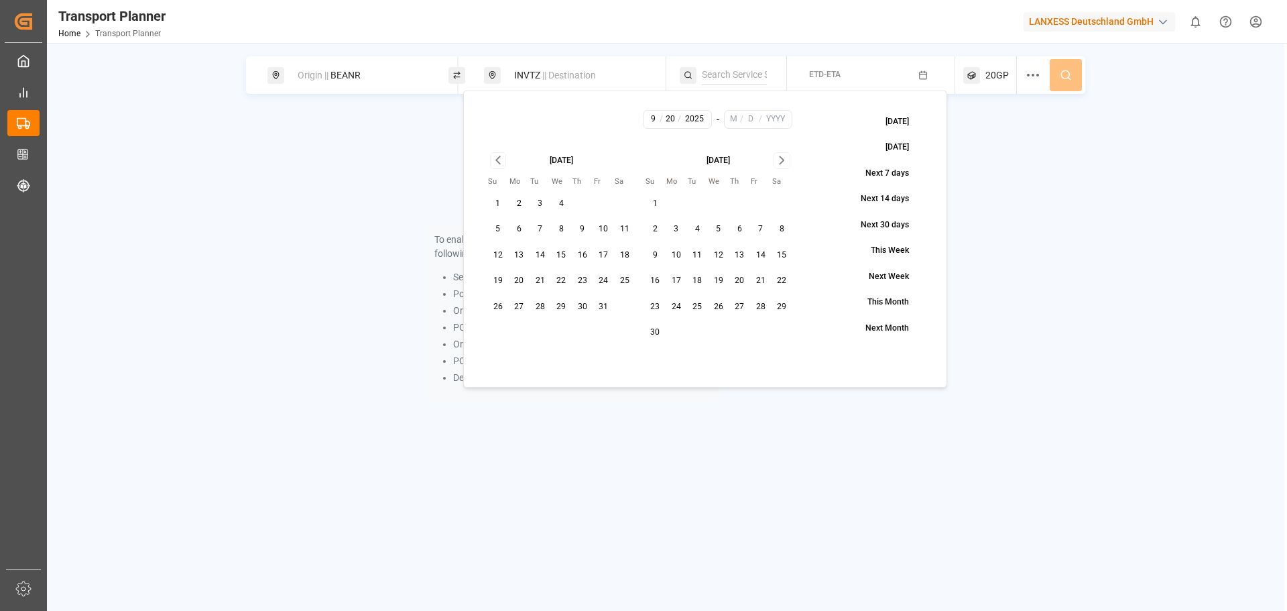
drag, startPoint x: 781, startPoint y: 154, endPoint x: 782, endPoint y: 182, distance: 27.5
click at [782, 154] on icon "Go to next month" at bounding box center [781, 160] width 15 height 16
click at [496, 326] on button "30" at bounding box center [497, 332] width 21 height 21
type input "11"
type input "30"
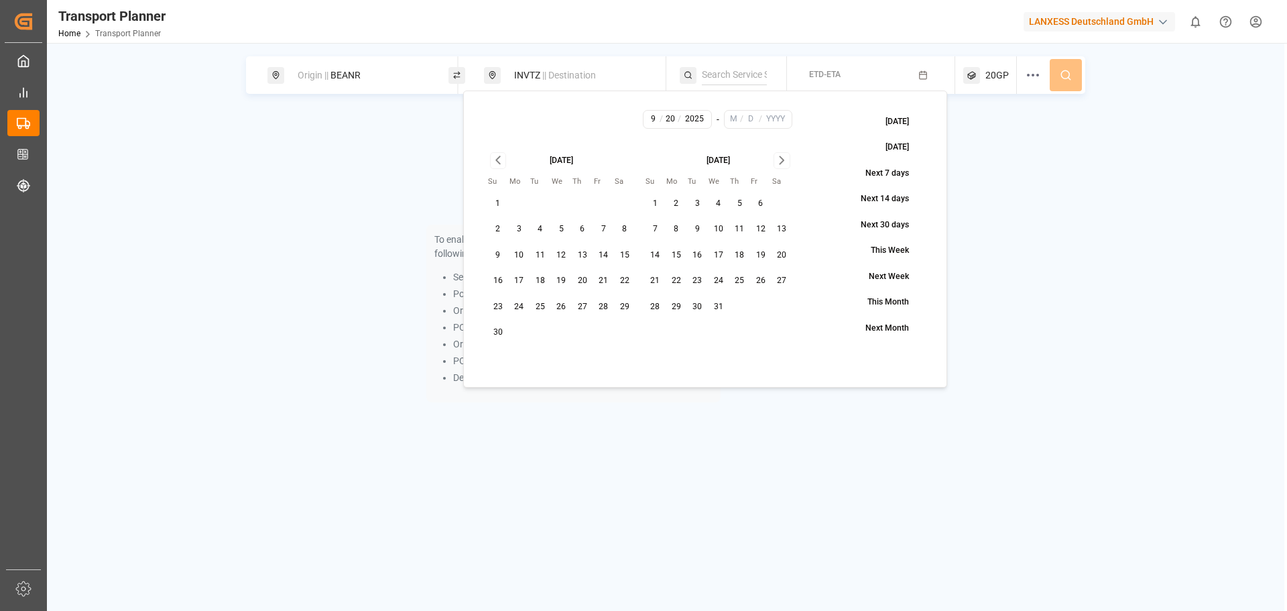
type input "2025"
click at [1078, 82] on button at bounding box center [1066, 75] width 32 height 32
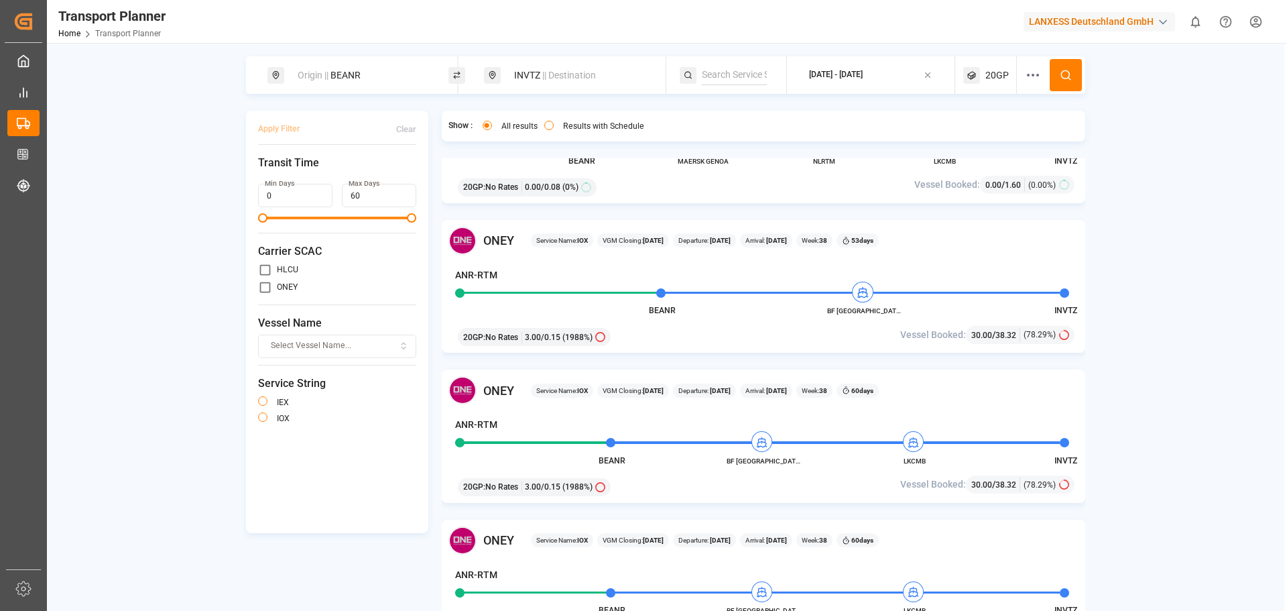
scroll to position [67, 0]
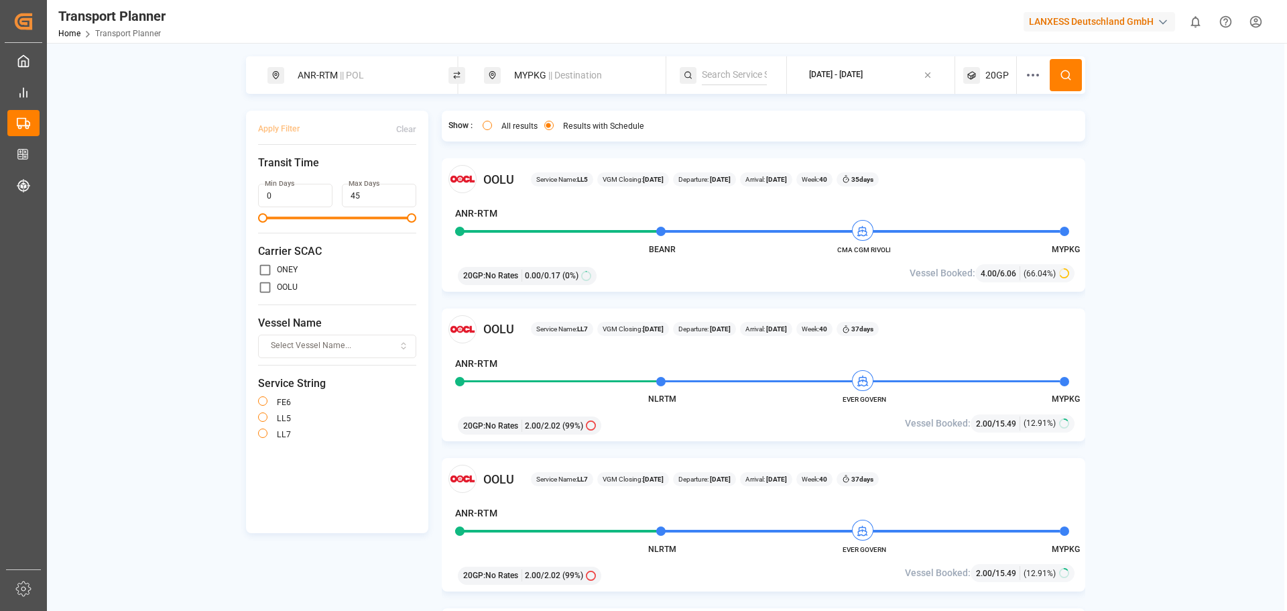
scroll to position [1810, 0]
